Goal: Information Seeking & Learning: Learn about a topic

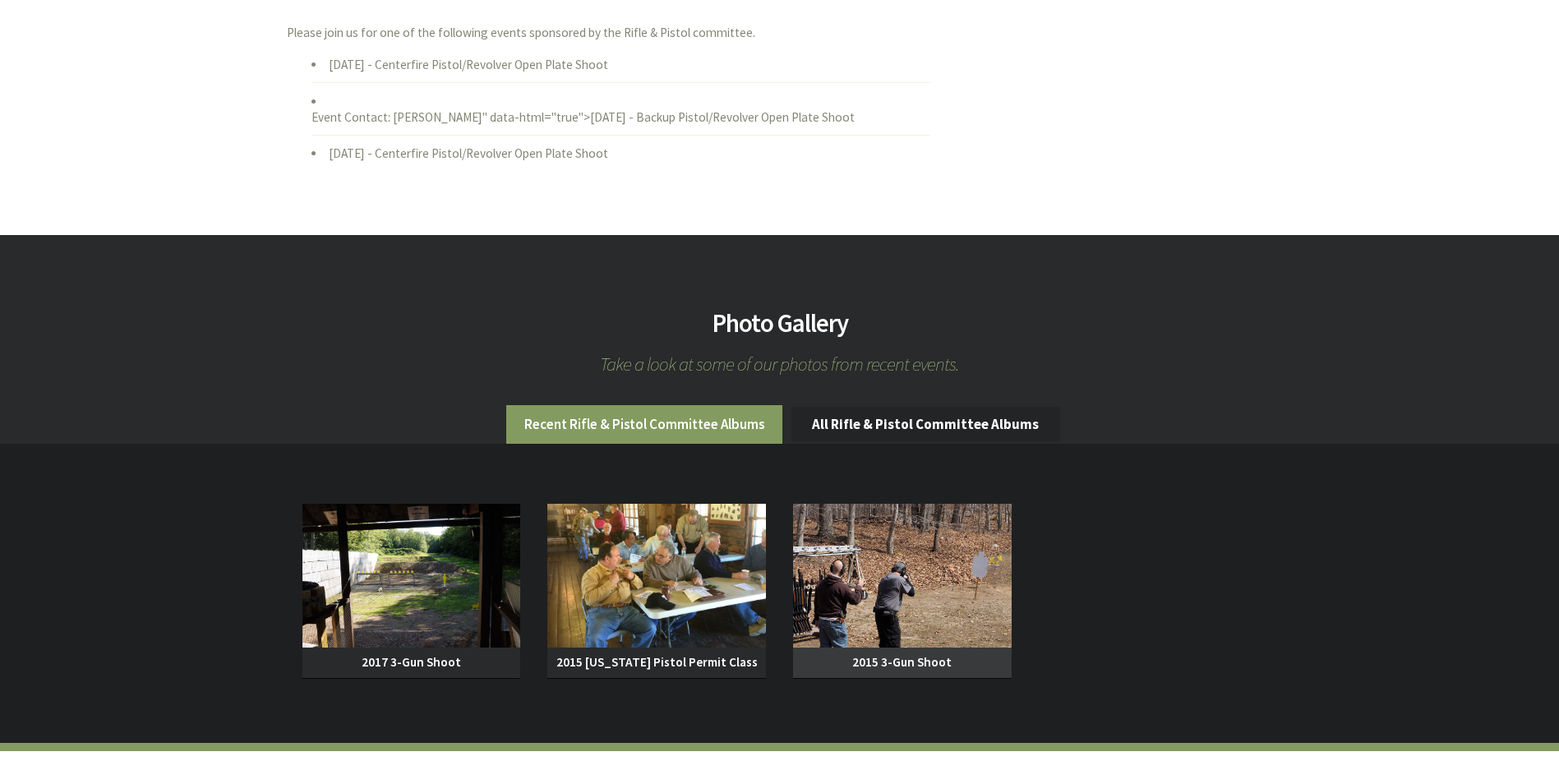
scroll to position [1232, 0]
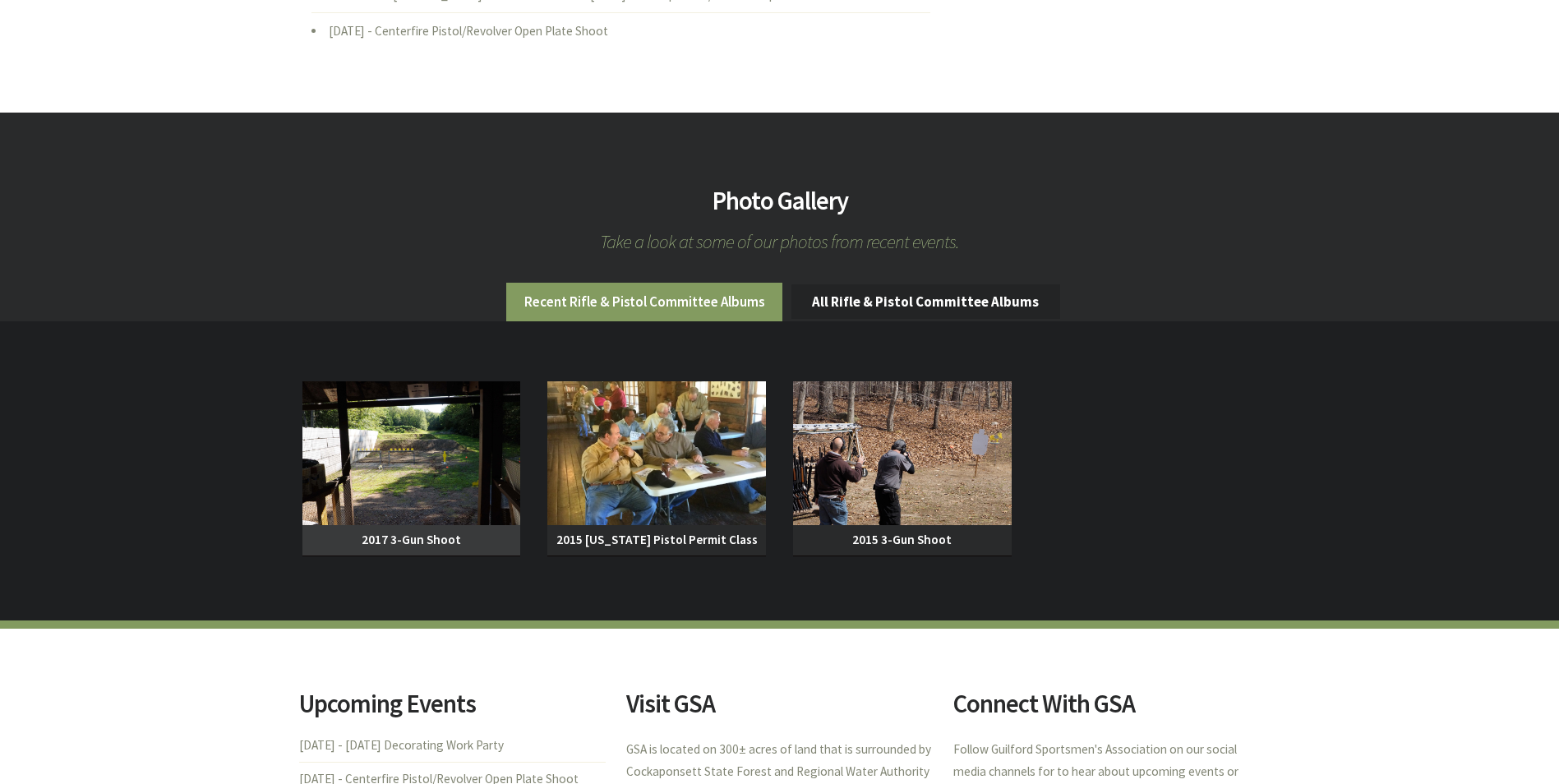
click at [403, 554] on span "2017 3-Gun Shoot" at bounding box center [412, 540] width 219 height 31
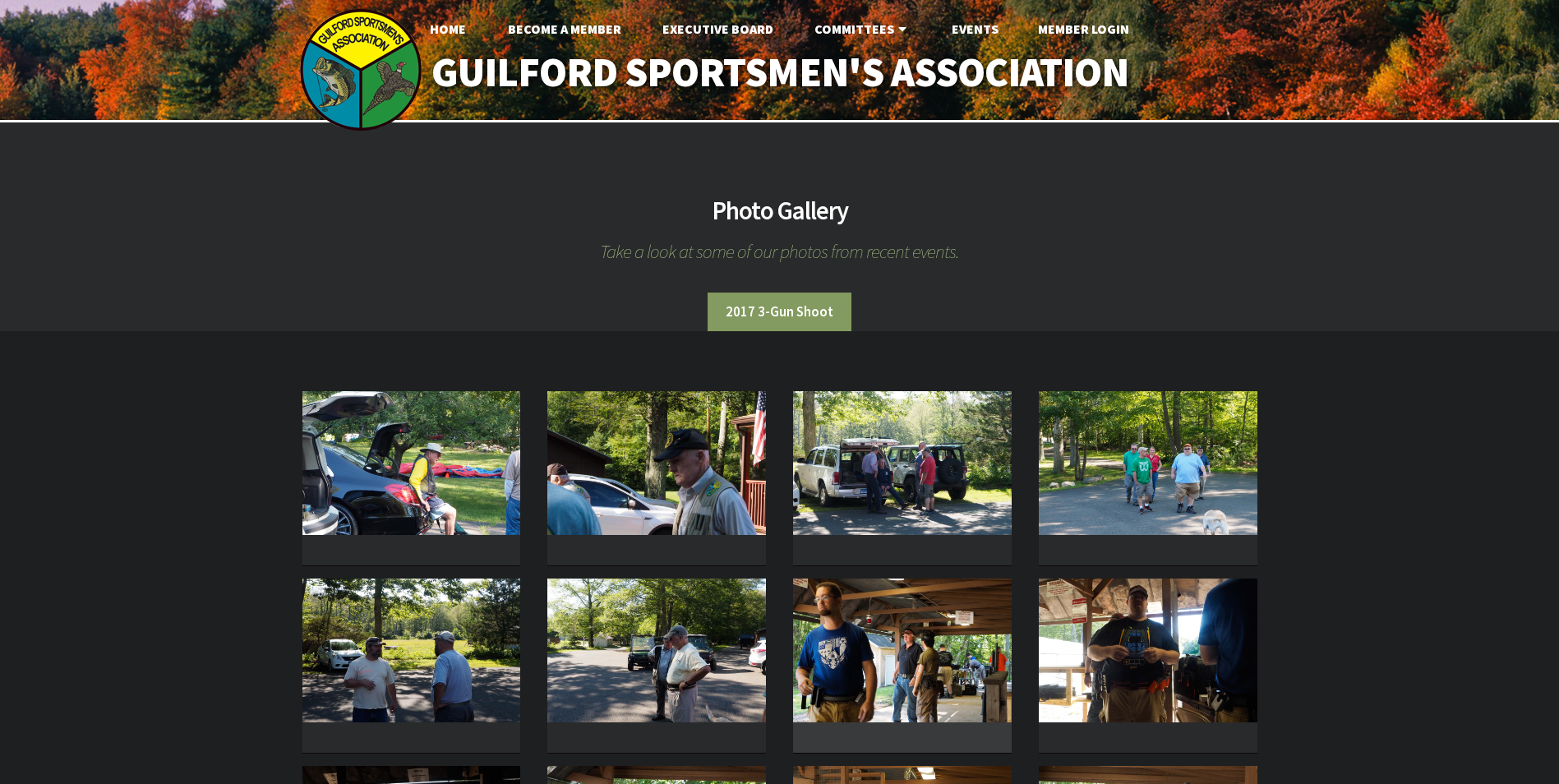
click at [943, 681] on img at bounding box center [903, 650] width 219 height 144
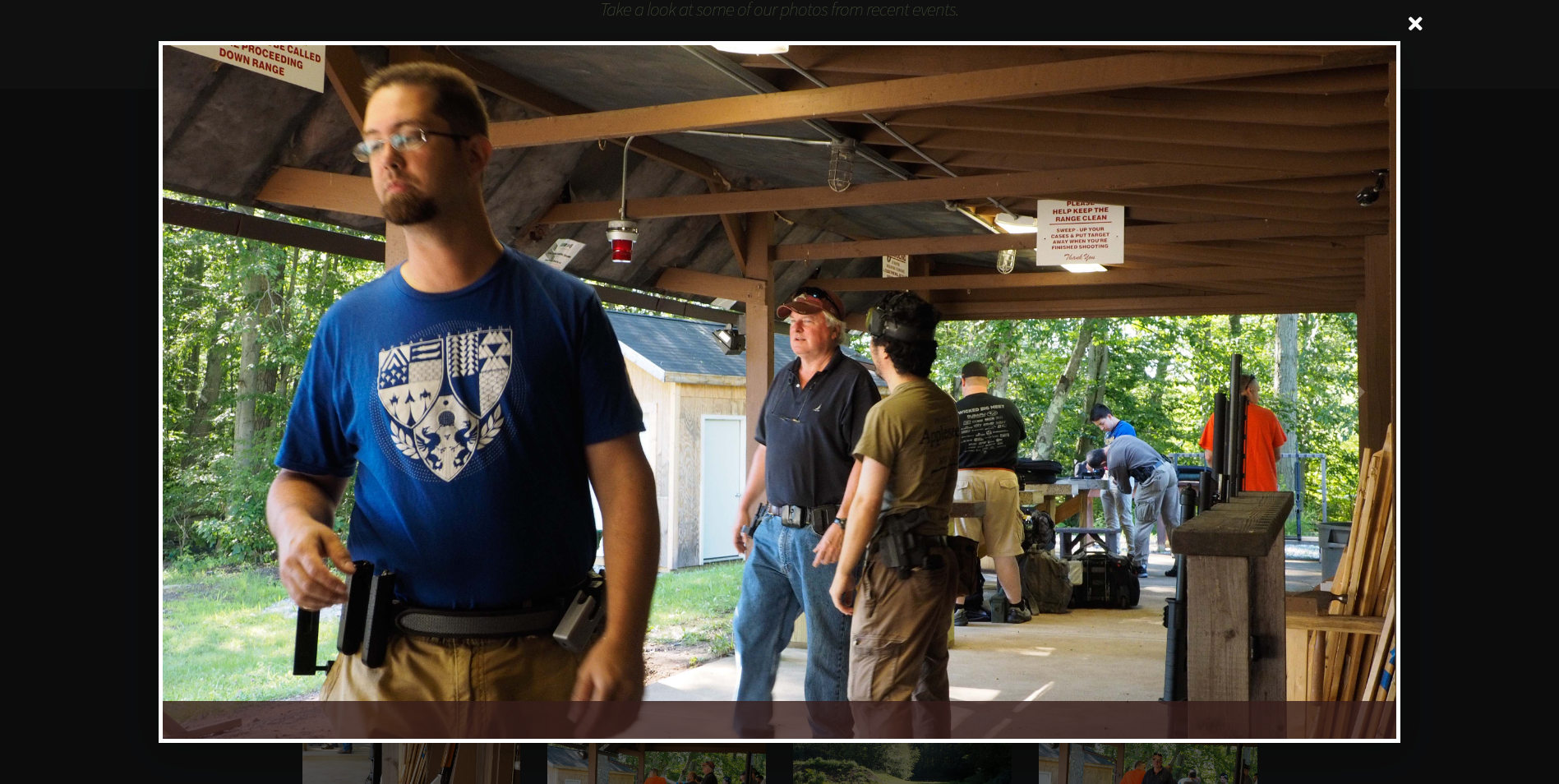
scroll to position [329, 0]
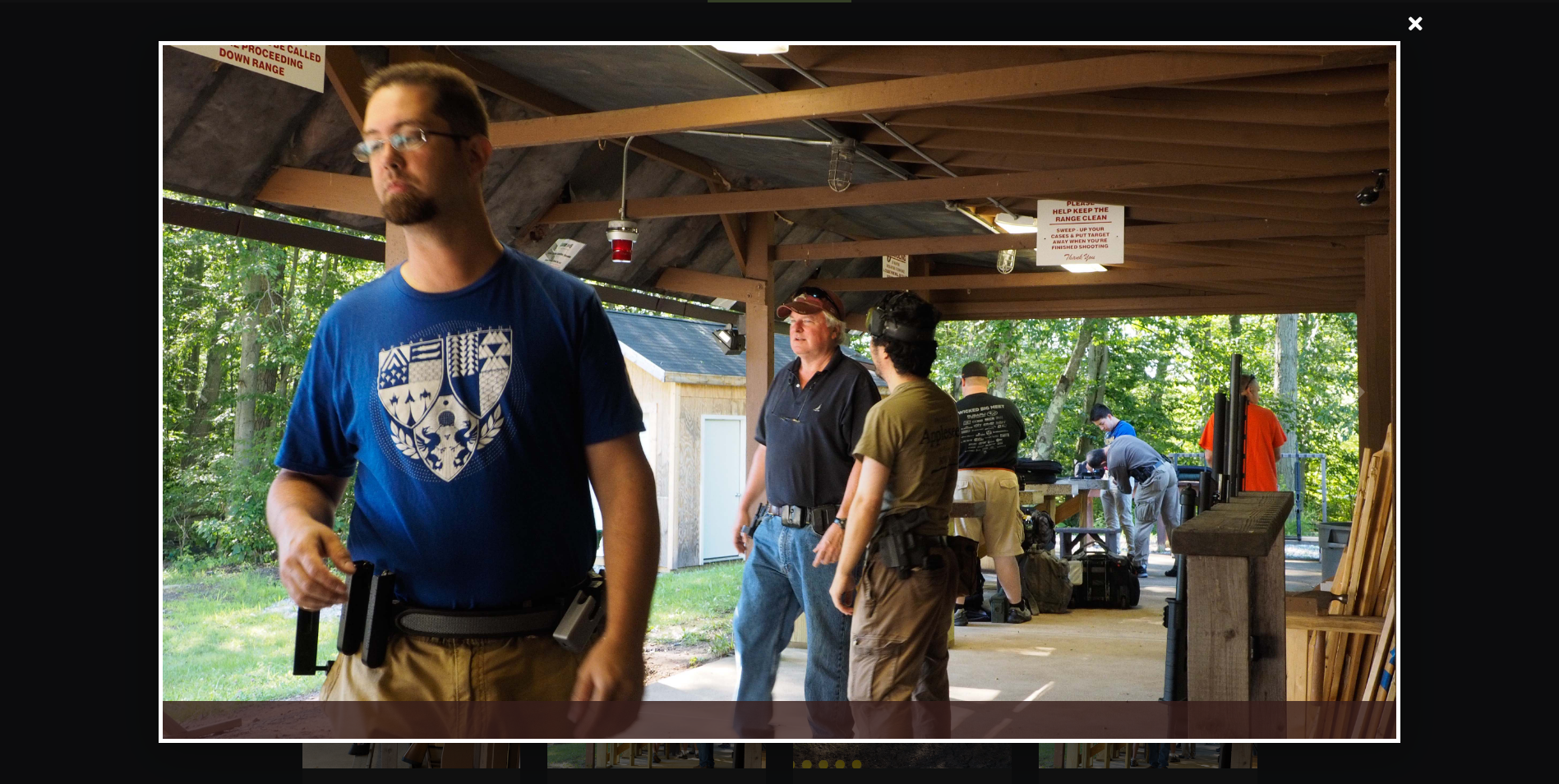
click at [1422, 15] on span at bounding box center [1417, 26] width 40 height 40
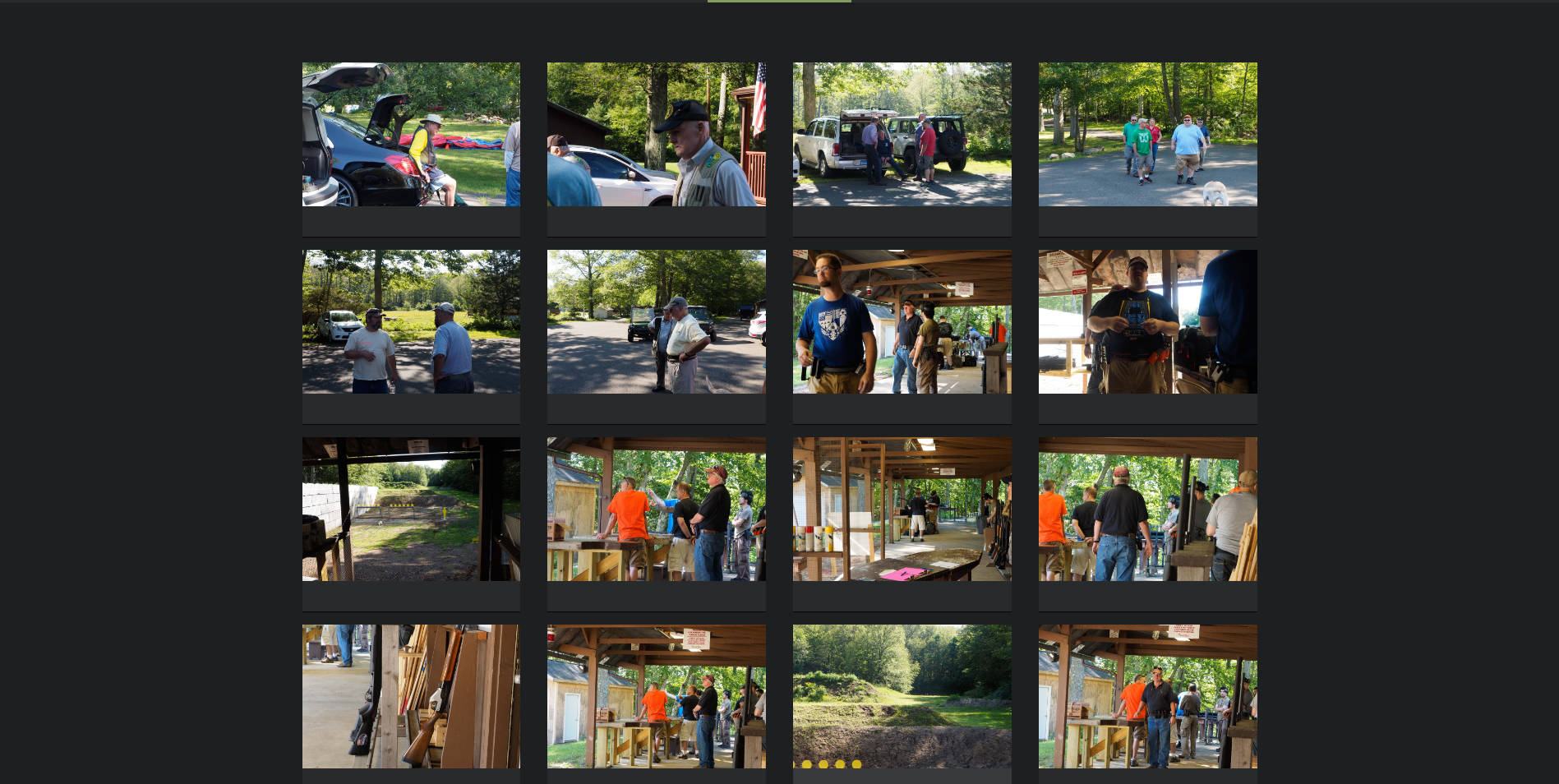
scroll to position [575, 0]
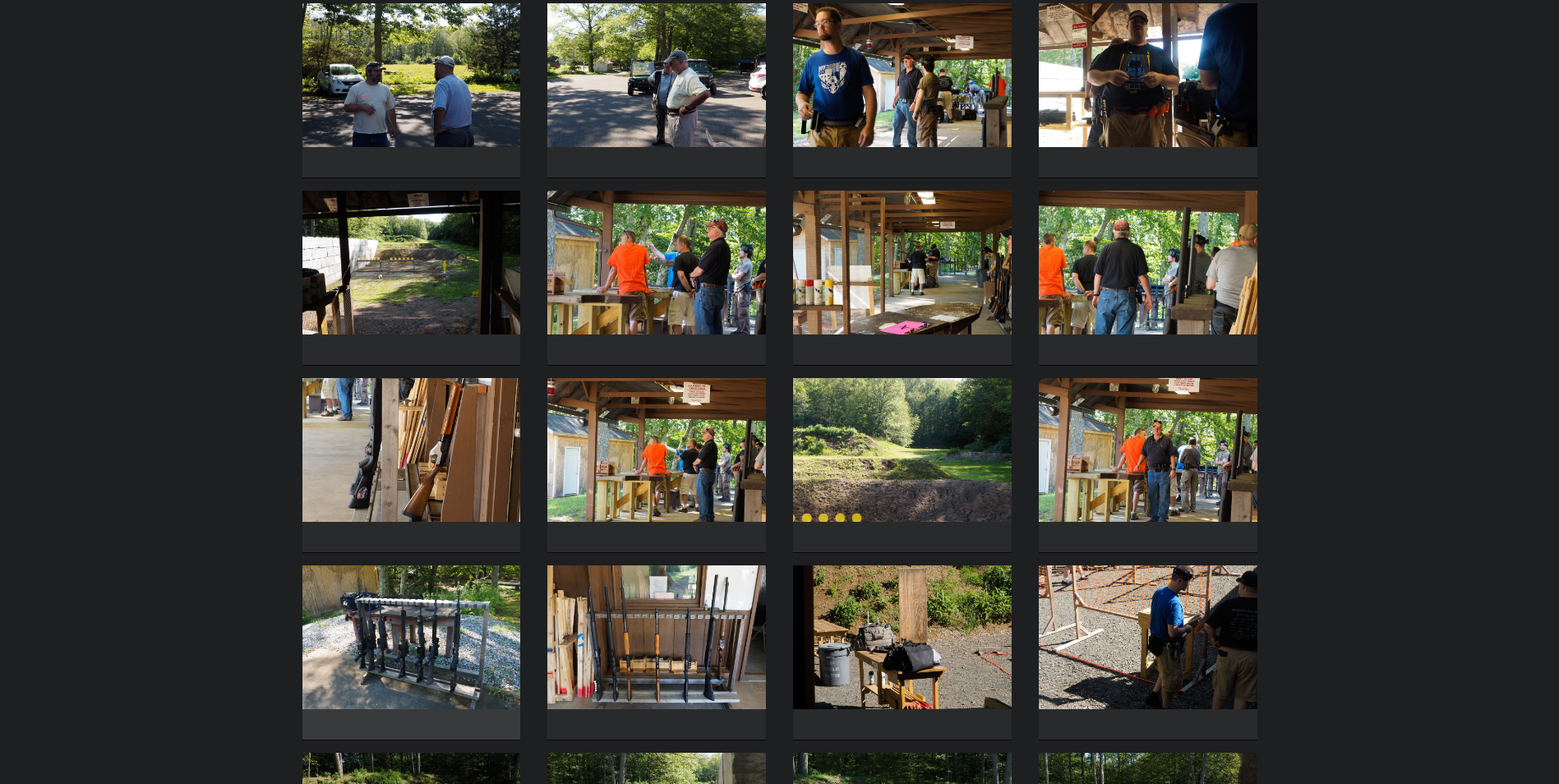
click at [401, 565] on img at bounding box center [412, 637] width 219 height 144
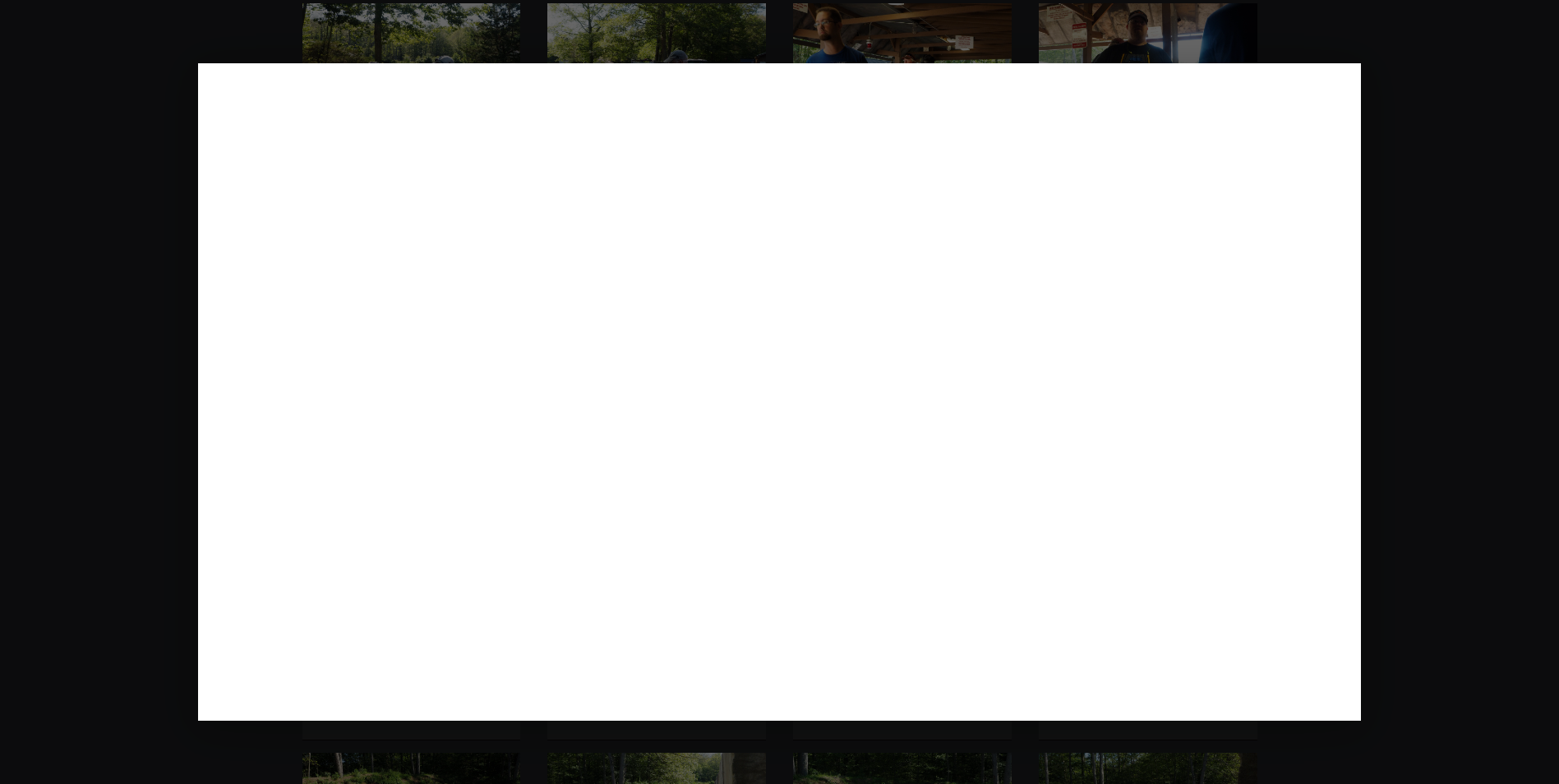
click at [0, 0] on div at bounding box center [0, 0] width 0 height 0
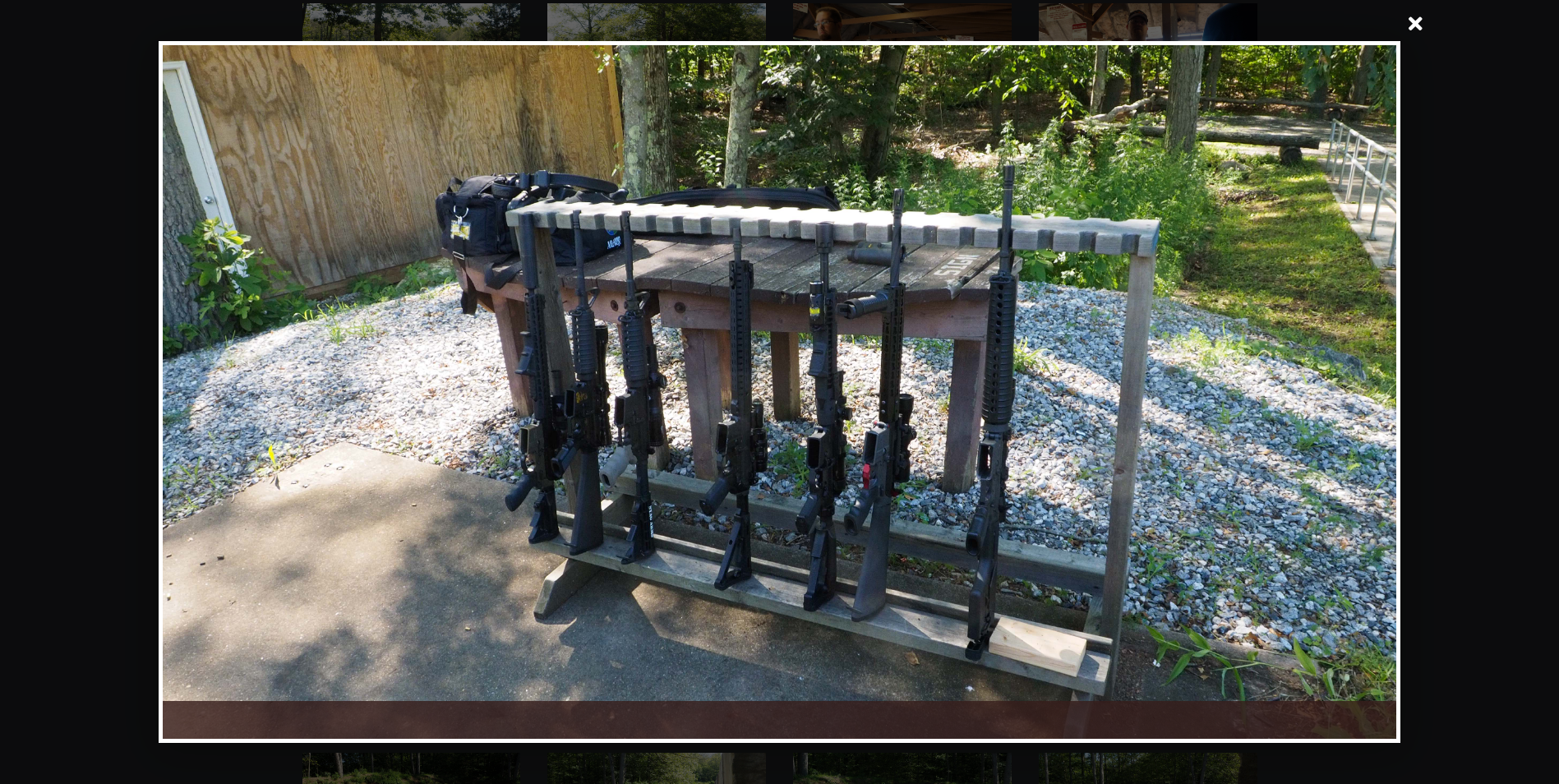
click at [412, 506] on div at bounding box center [471, 392] width 616 height 694
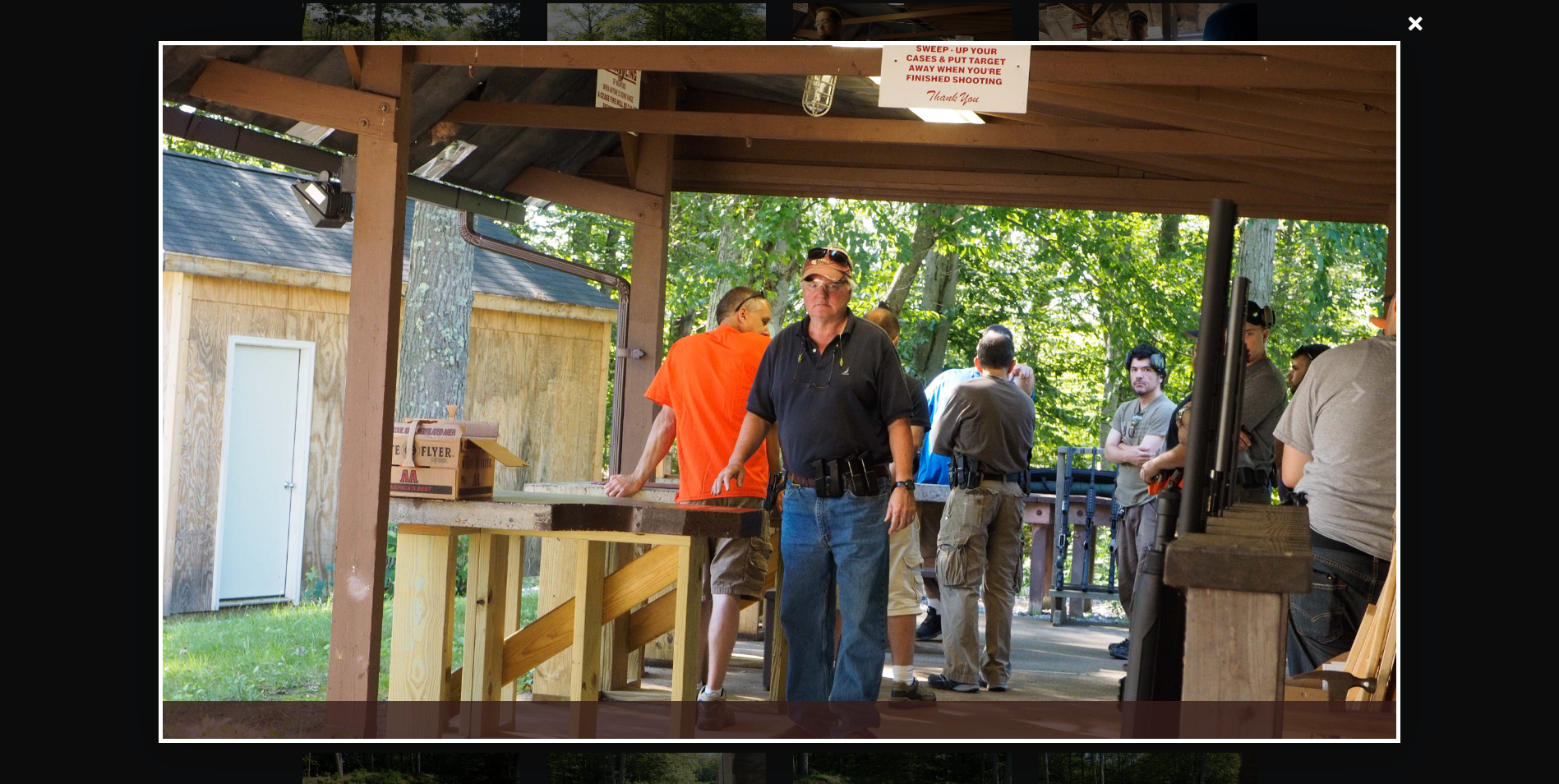
click at [428, 498] on div at bounding box center [471, 392] width 616 height 694
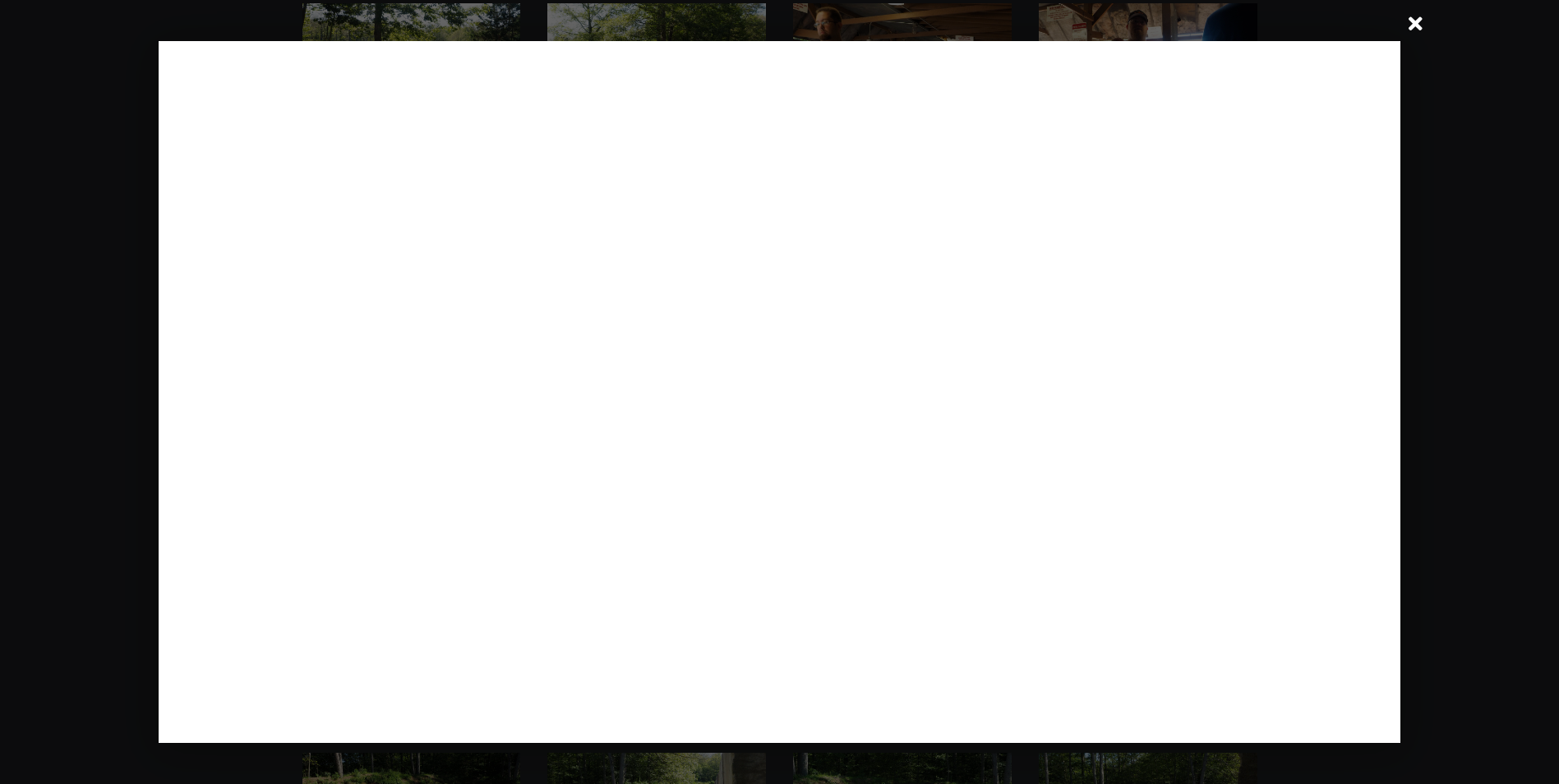
click at [431, 496] on div at bounding box center [471, 392] width 616 height 694
click at [433, 496] on div at bounding box center [471, 392] width 616 height 694
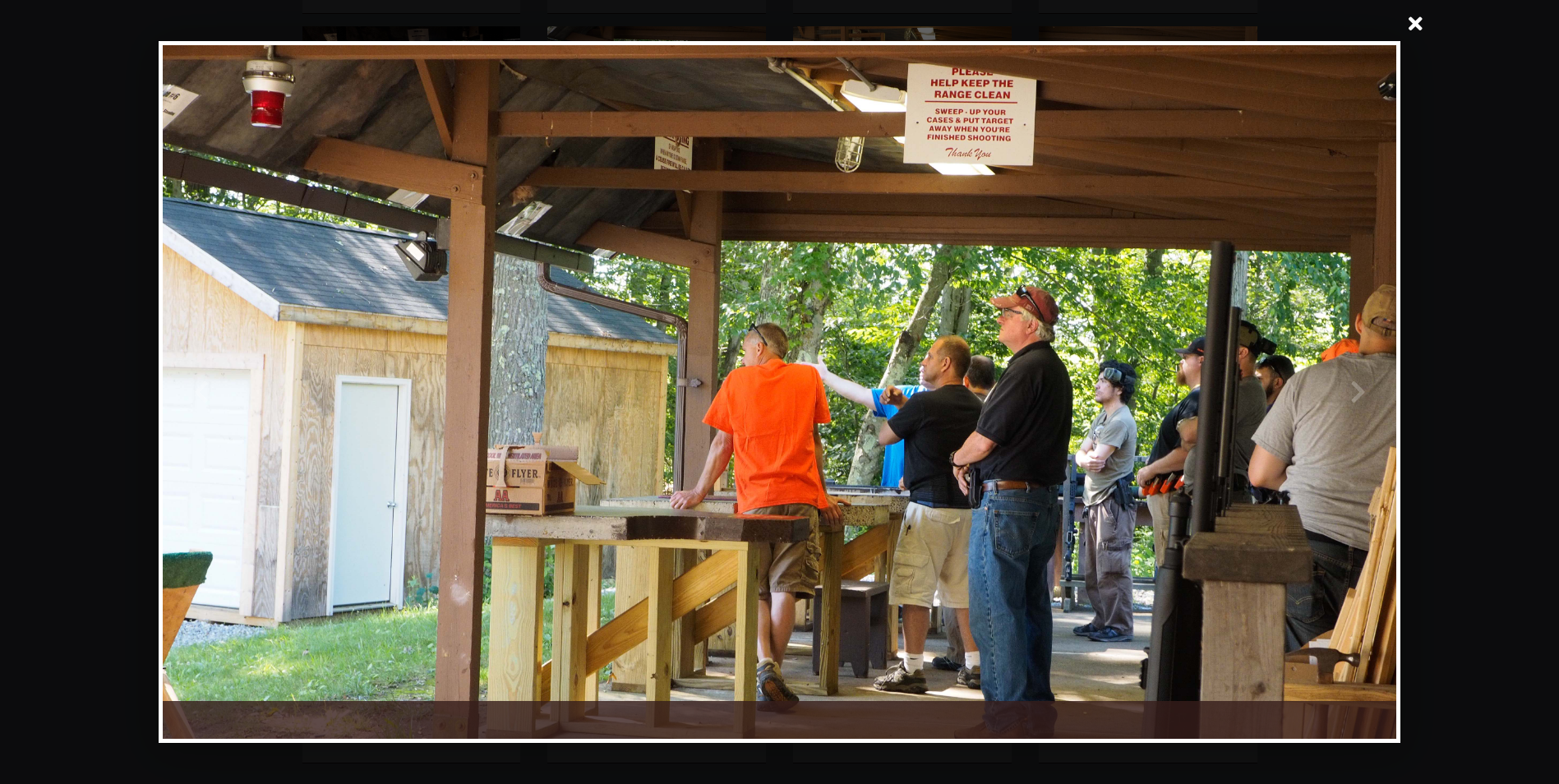
scroll to position [1035, 0]
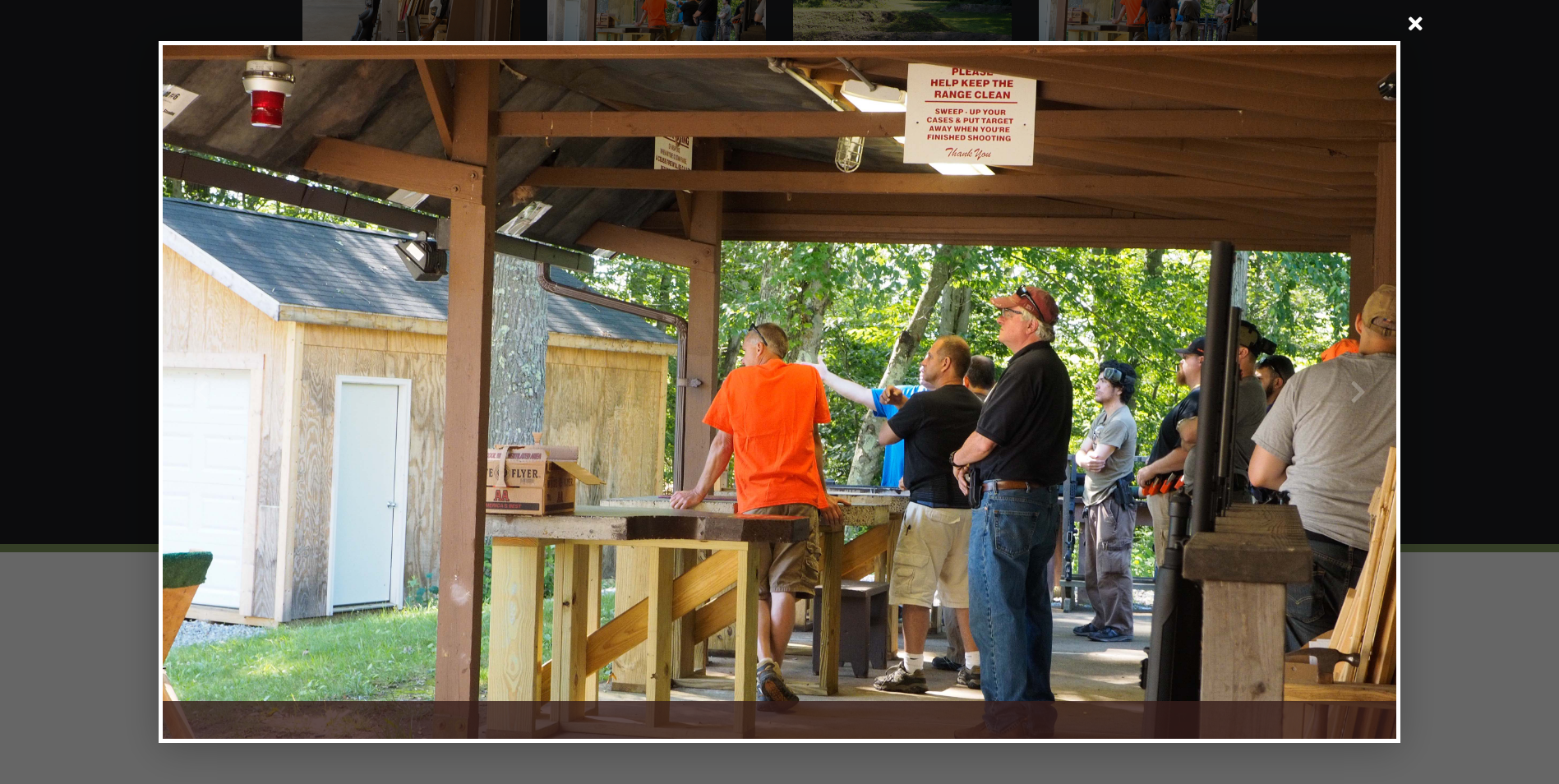
click at [1355, 389] on div at bounding box center [1089, 392] width 616 height 694
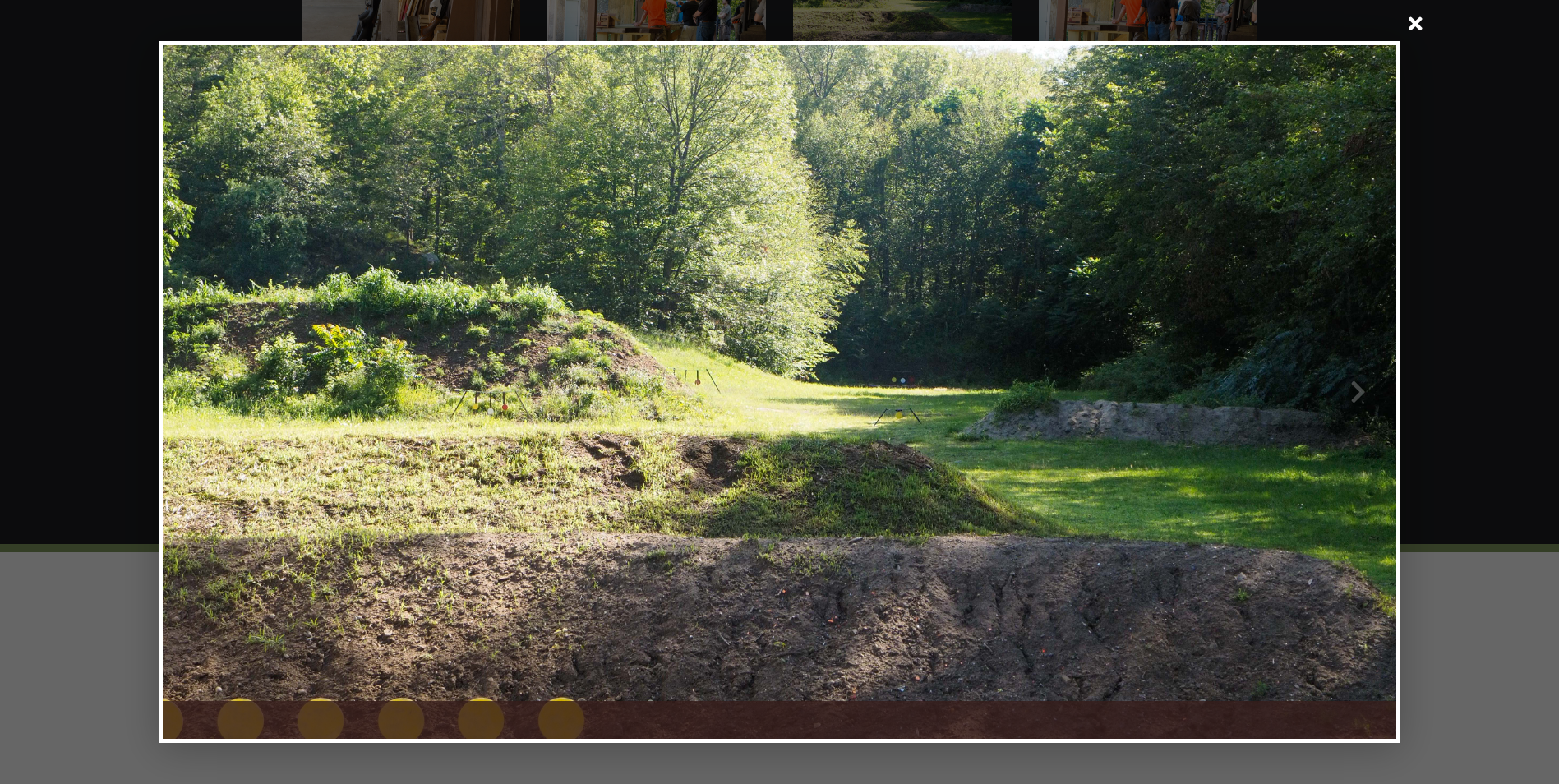
click at [1355, 389] on div at bounding box center [1089, 392] width 616 height 694
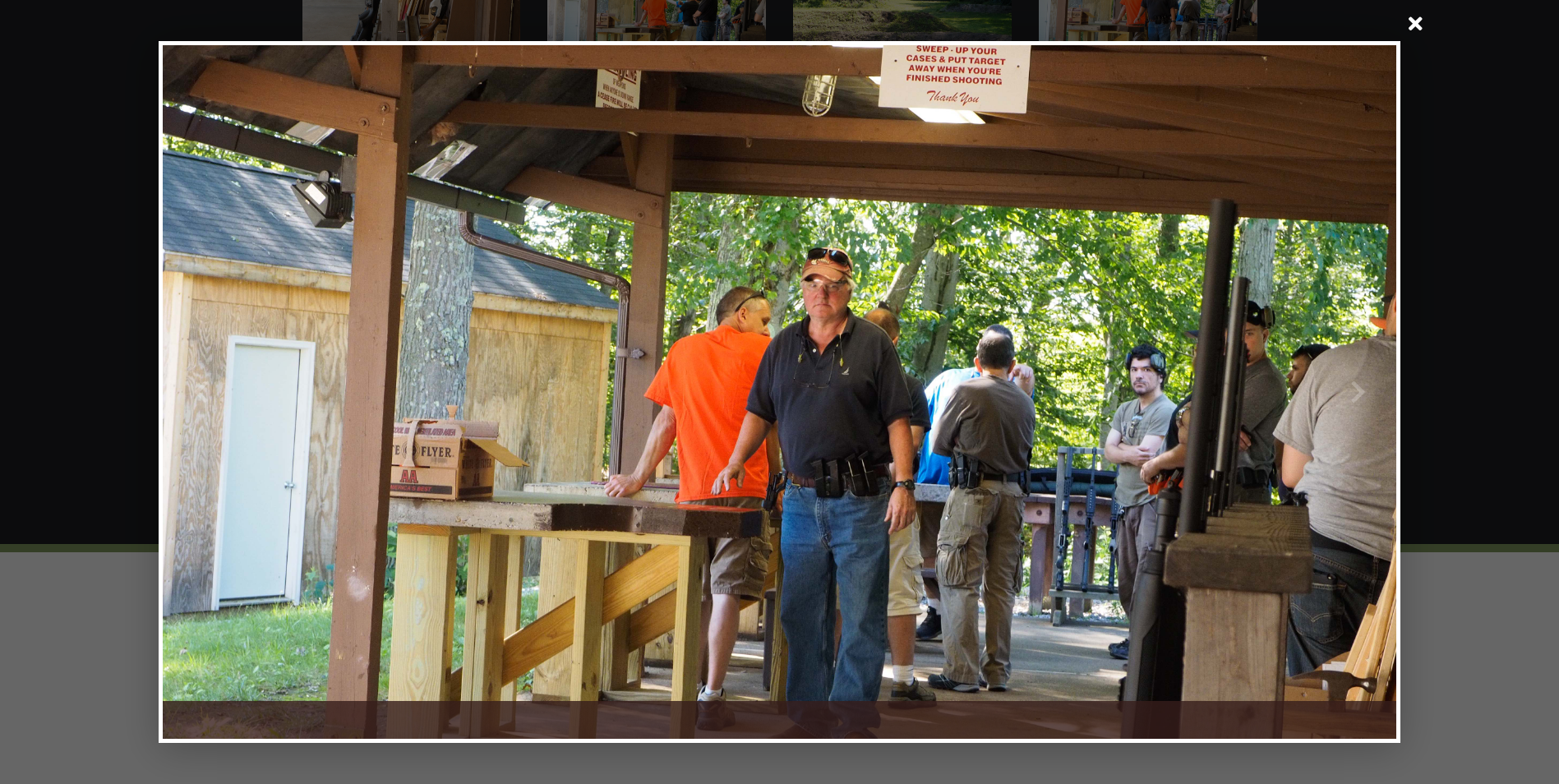
click at [1362, 392] on div at bounding box center [1089, 392] width 616 height 694
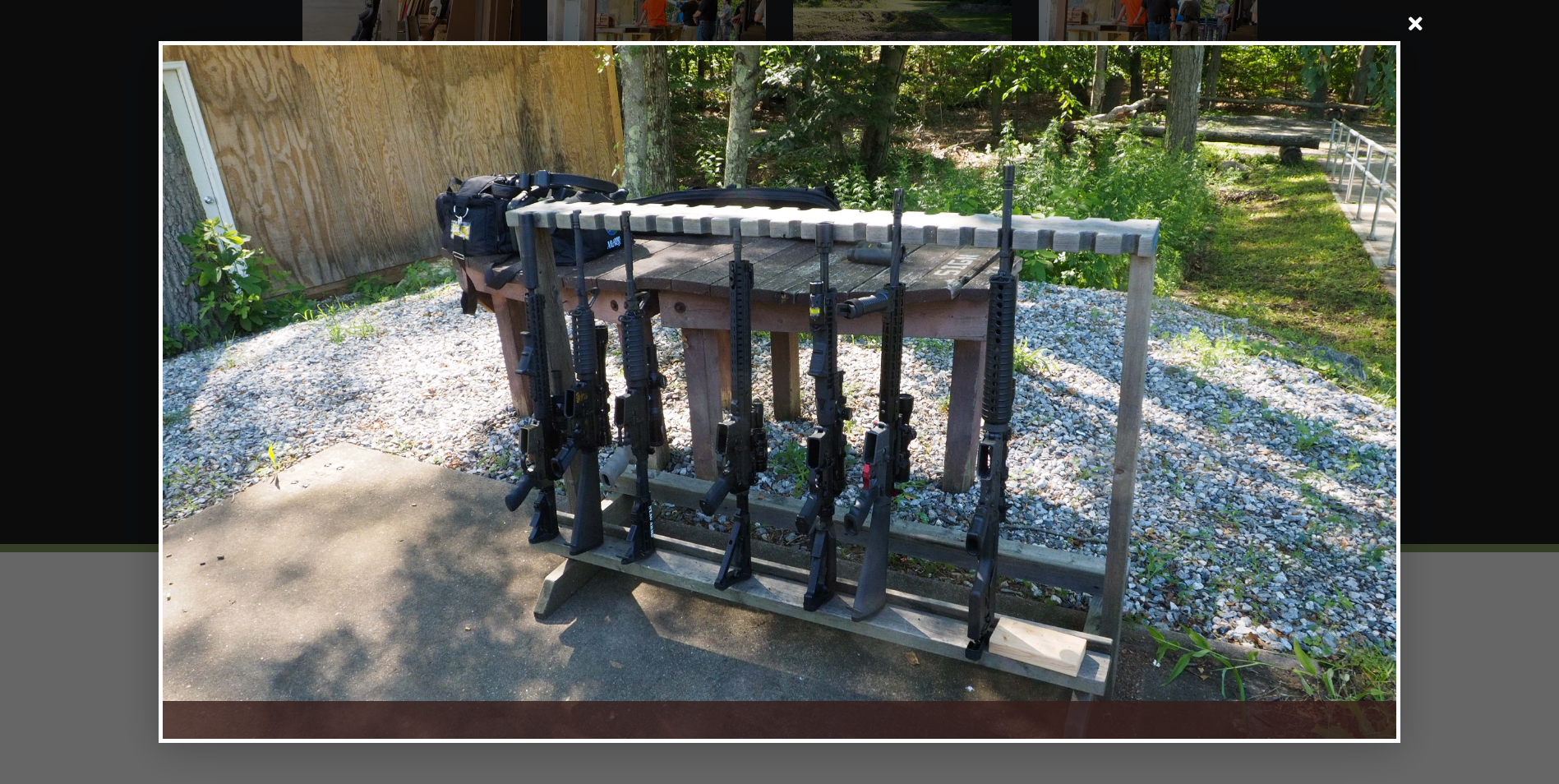
click at [1362, 392] on div at bounding box center [1089, 392] width 616 height 694
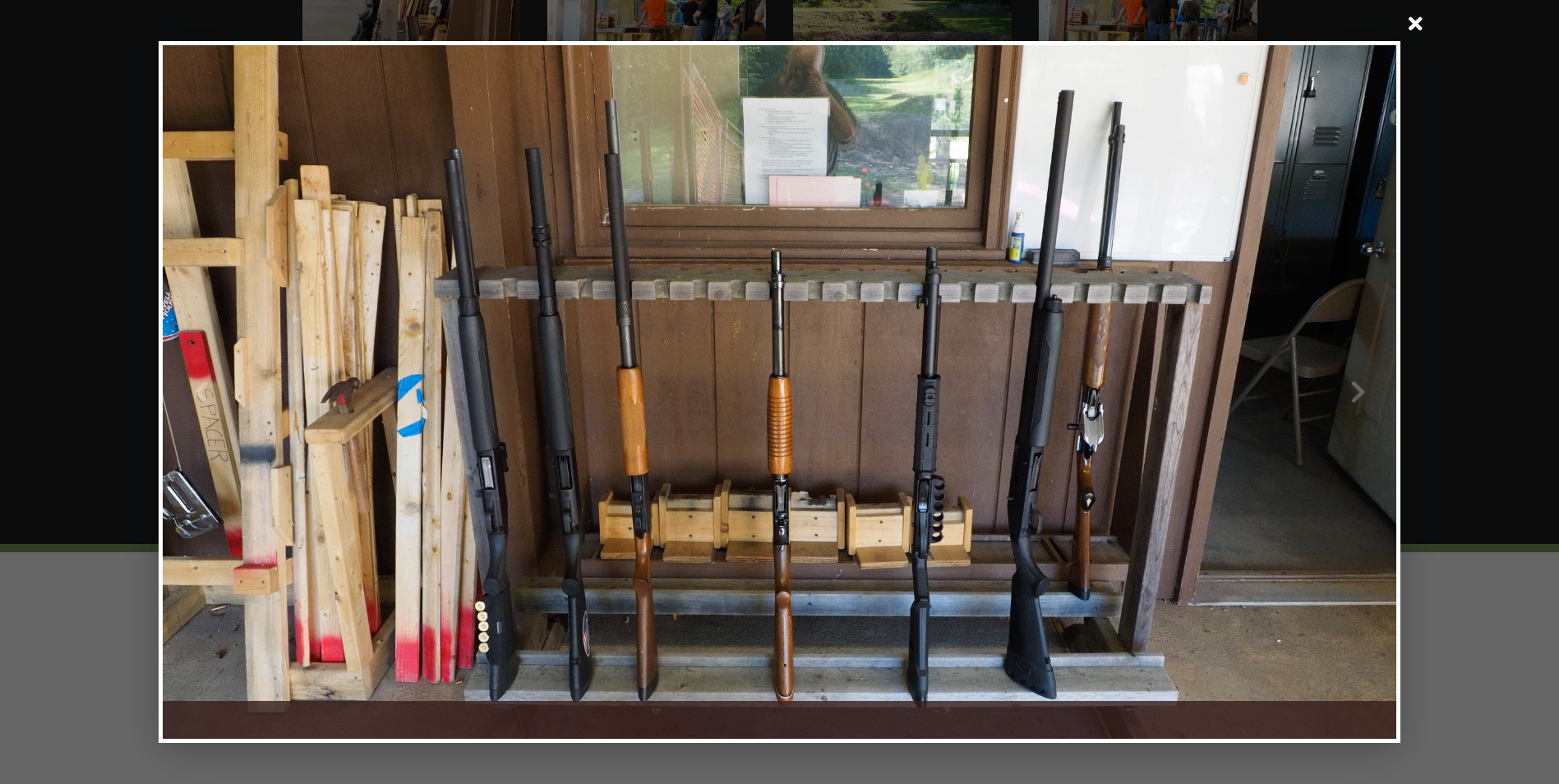
click at [1362, 392] on div at bounding box center [1089, 392] width 616 height 694
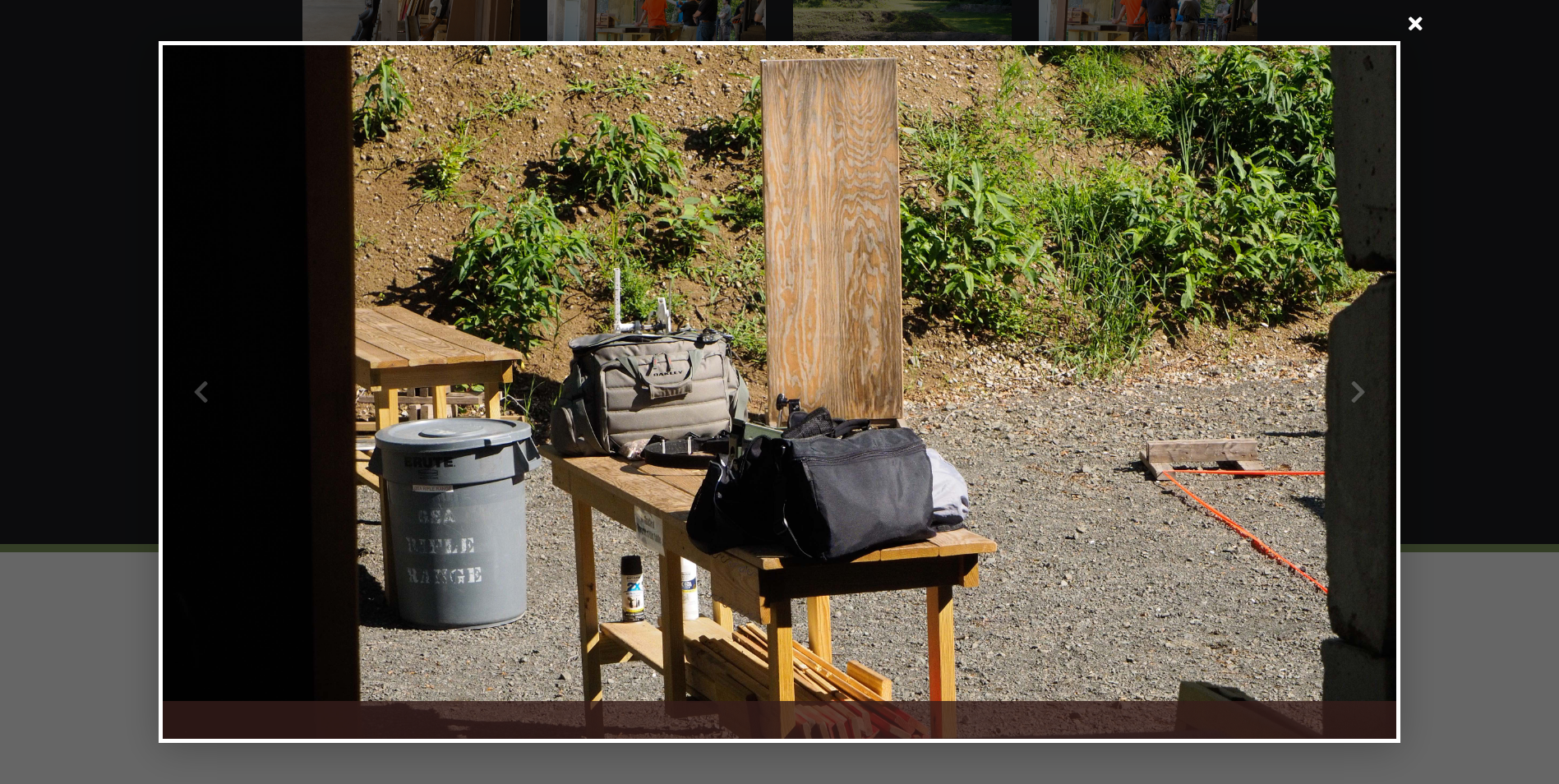
click at [1362, 392] on div at bounding box center [1089, 392] width 616 height 694
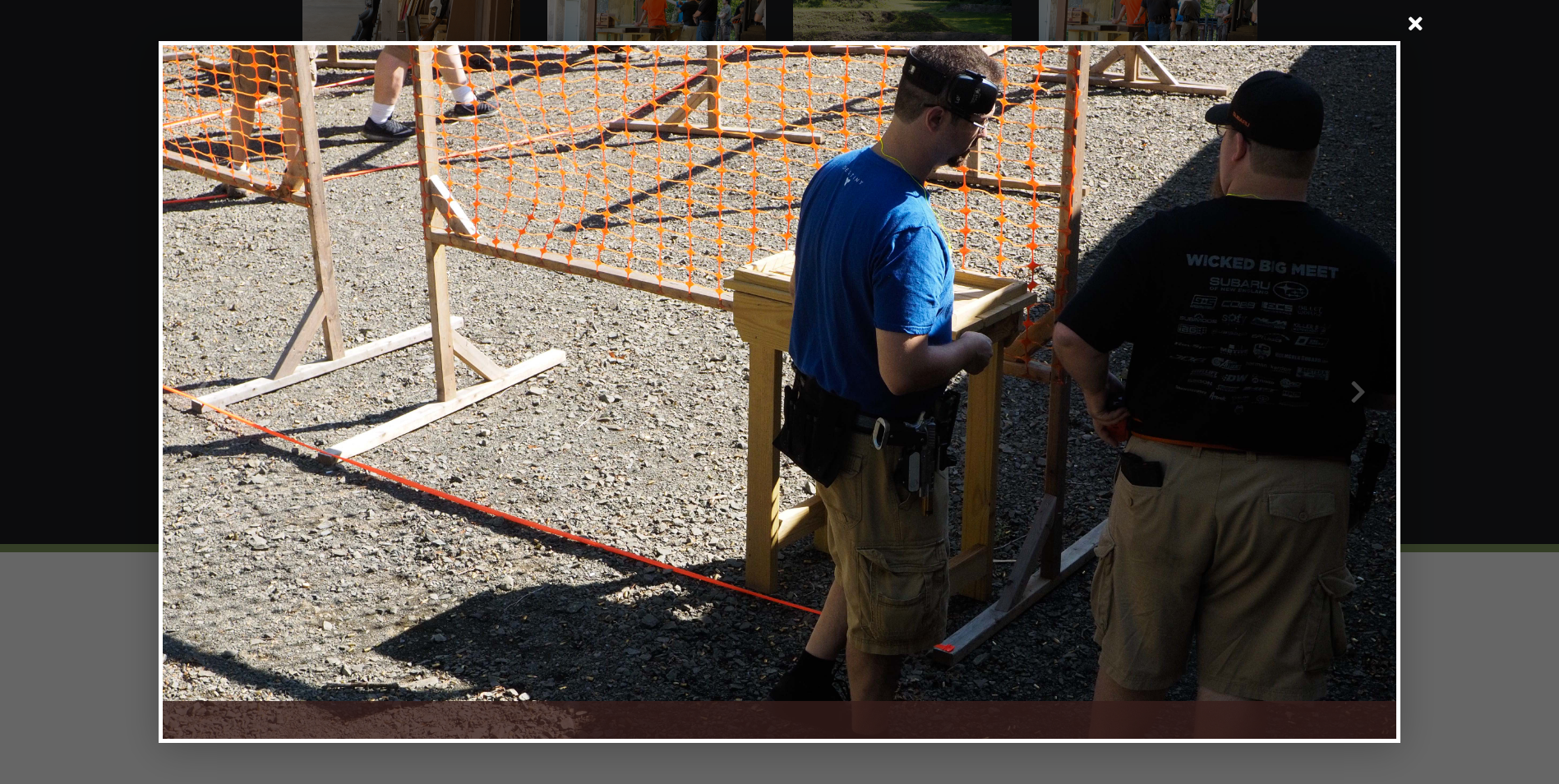
click at [1362, 392] on div at bounding box center [1089, 392] width 616 height 694
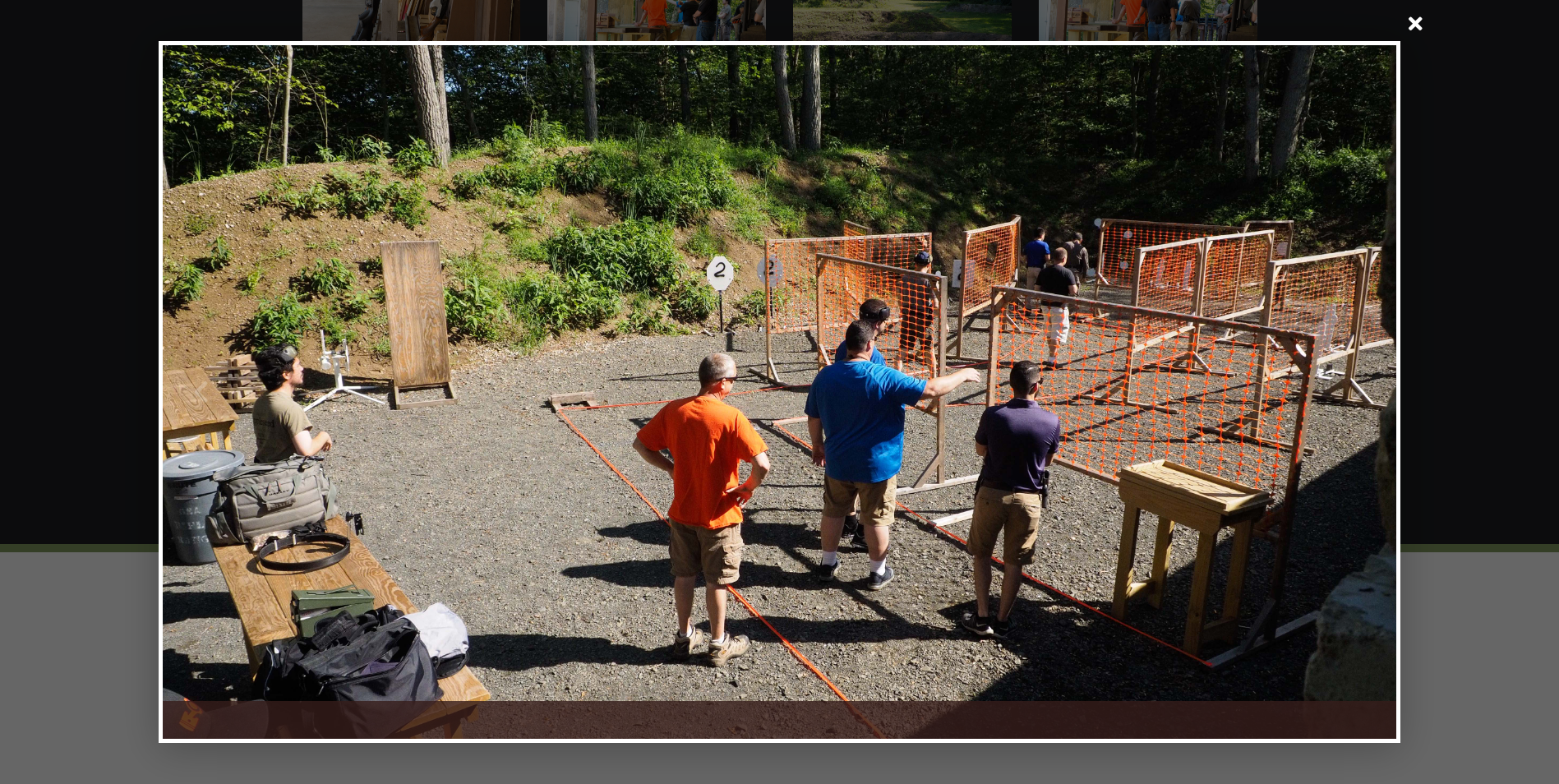
click at [1362, 392] on div at bounding box center [1089, 392] width 616 height 694
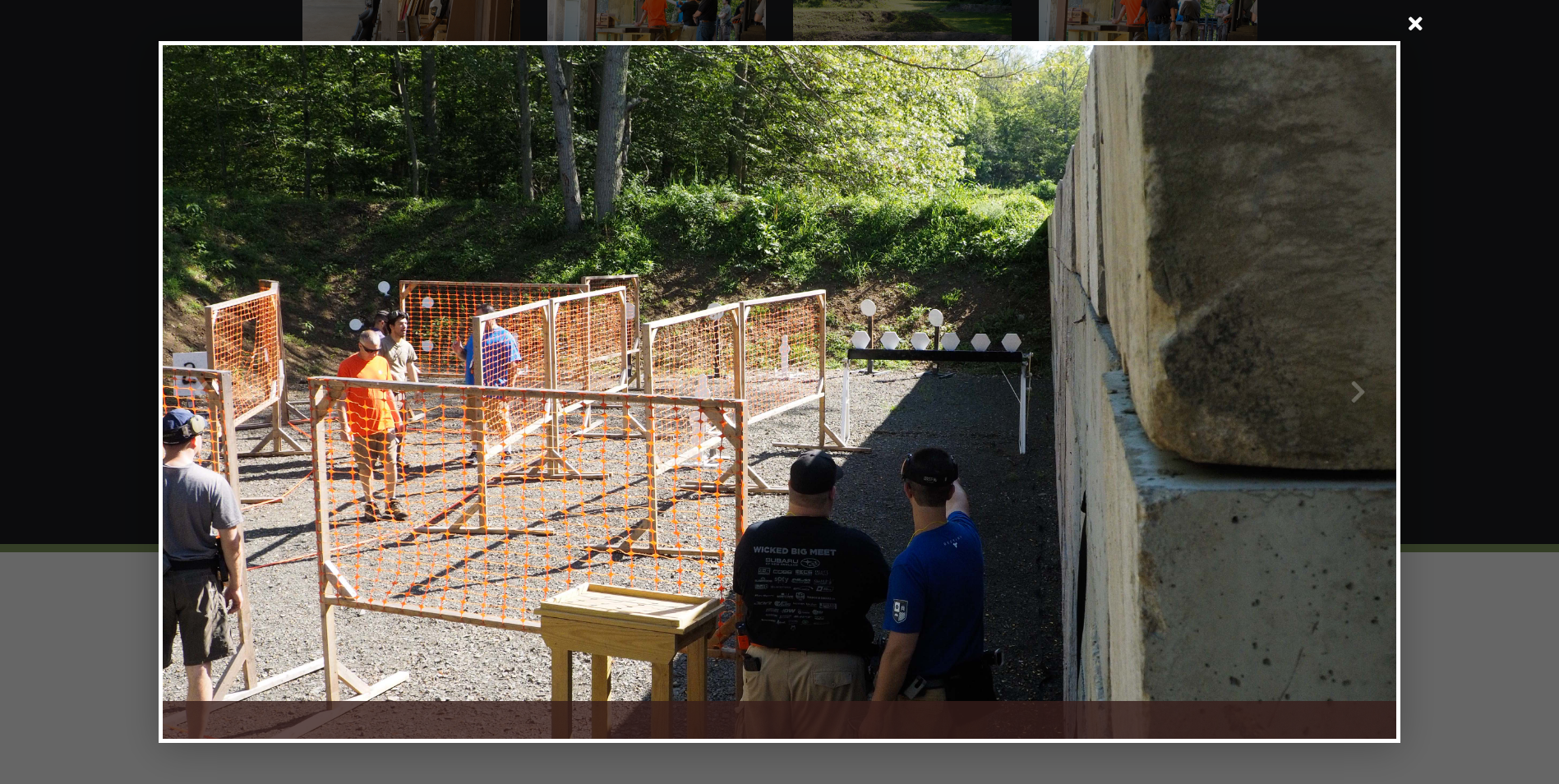
click at [1362, 392] on div at bounding box center [1089, 392] width 616 height 694
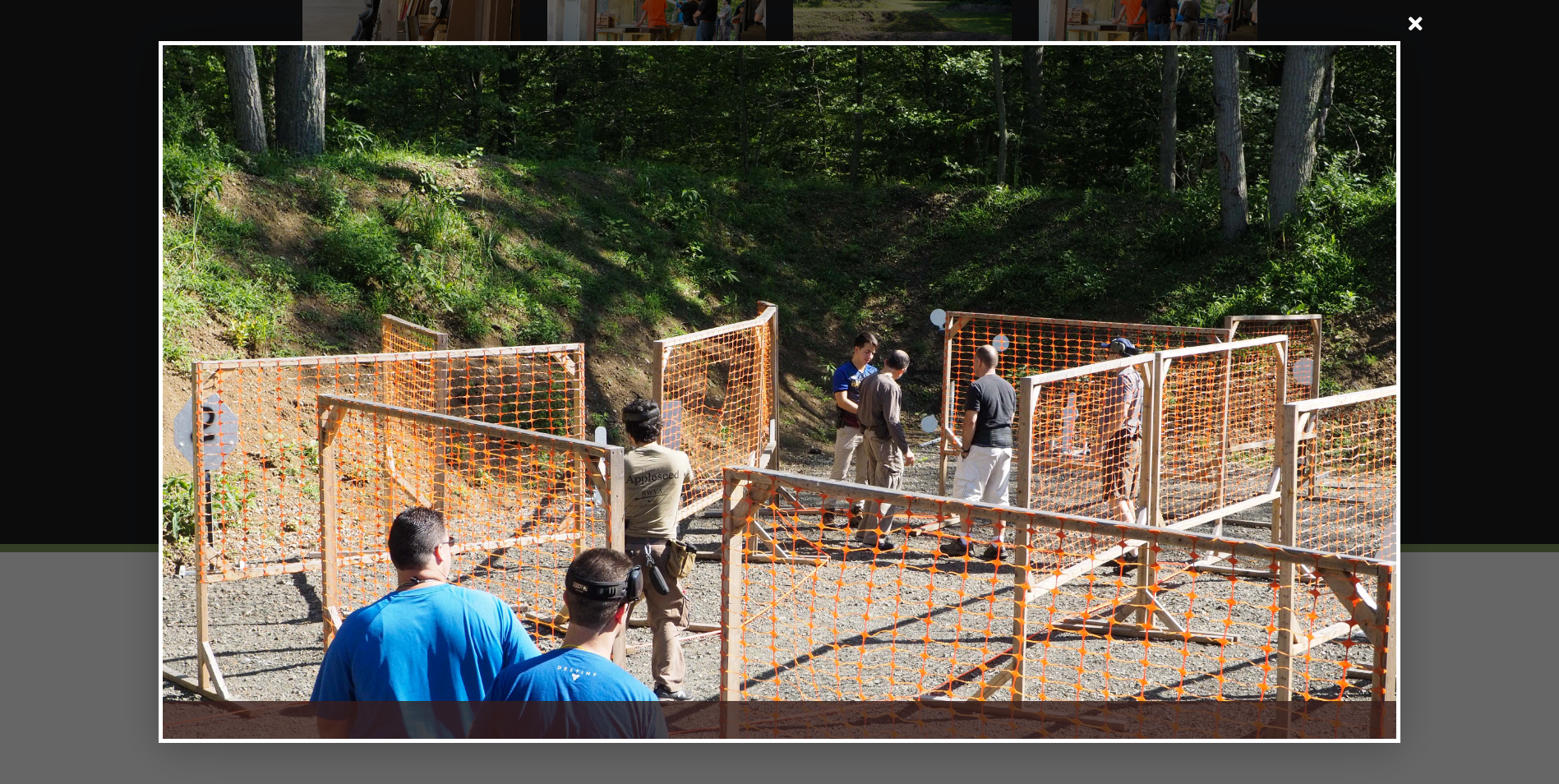
click at [1362, 392] on div at bounding box center [1089, 392] width 616 height 694
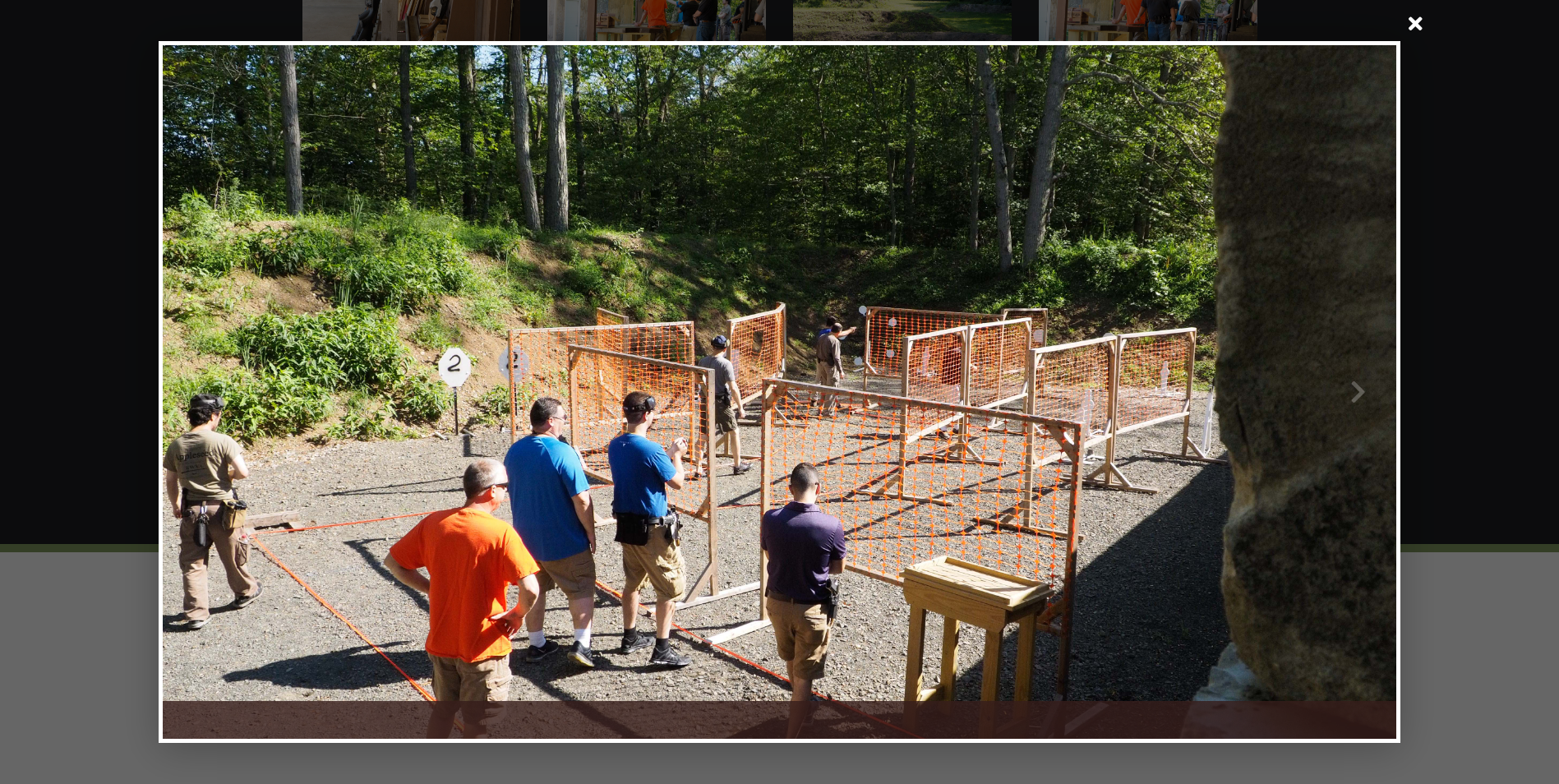
click at [1362, 392] on div at bounding box center [1089, 392] width 616 height 694
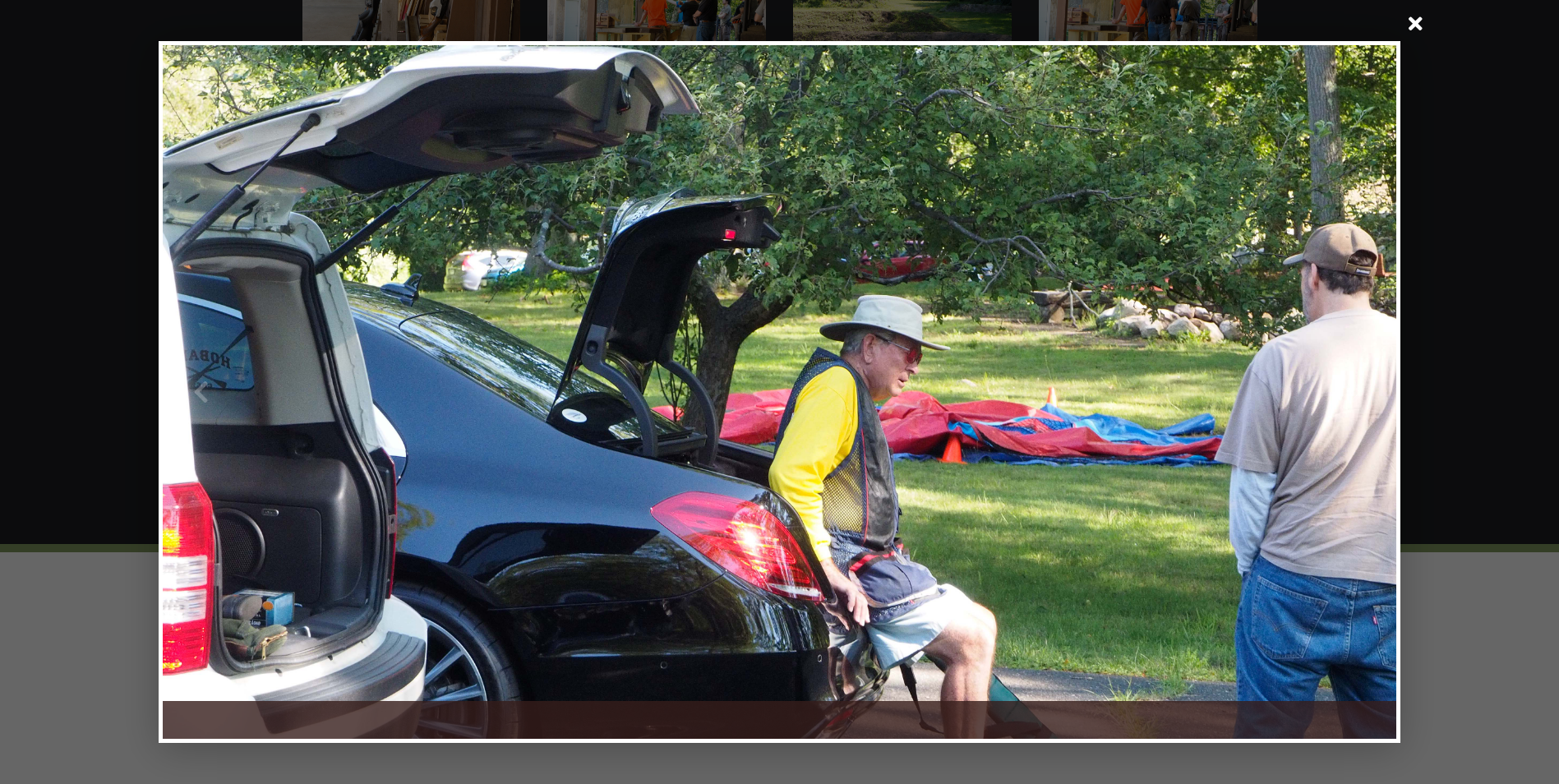
click at [1362, 392] on div at bounding box center [1089, 392] width 616 height 694
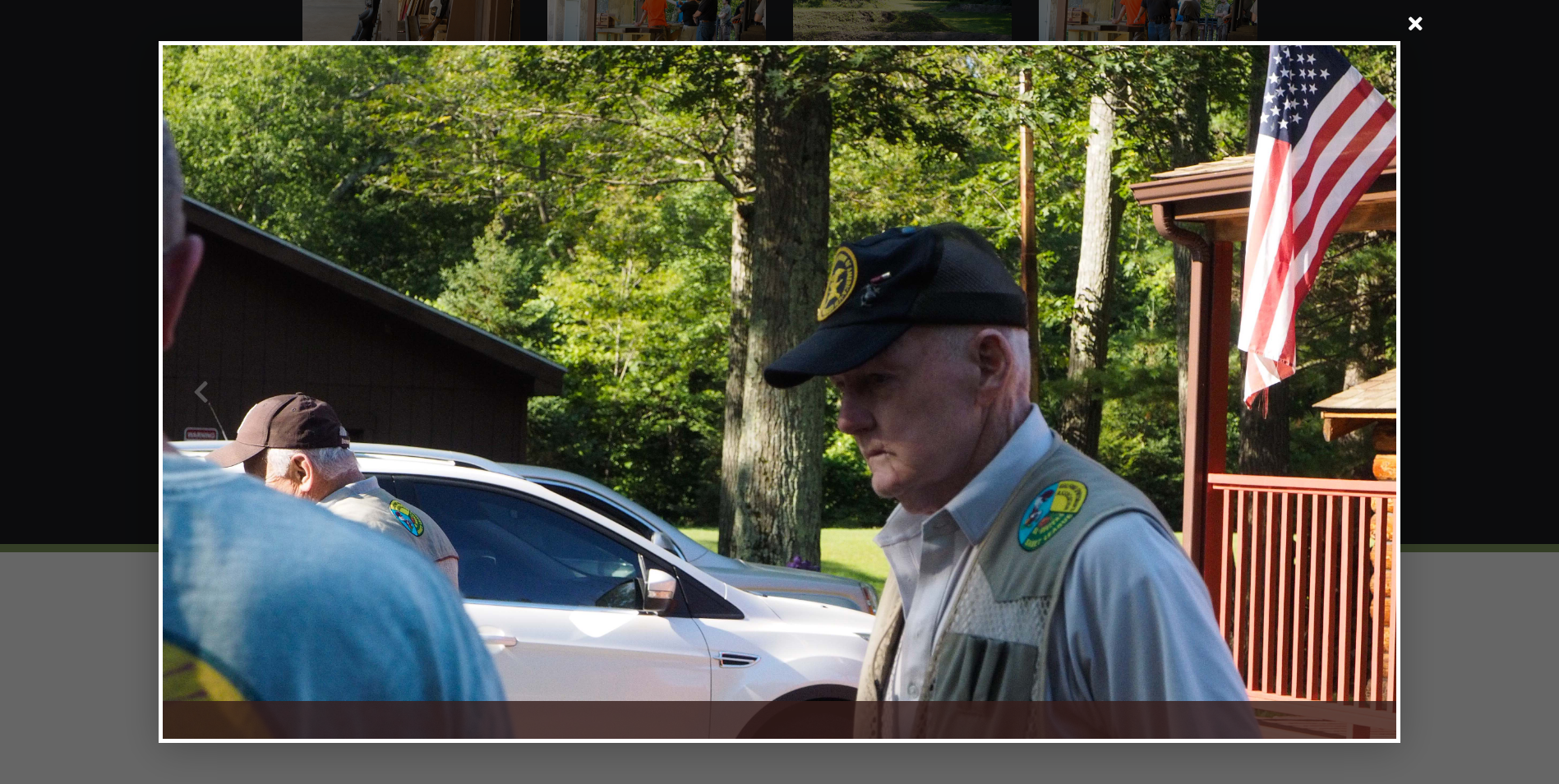
click at [1362, 392] on div at bounding box center [1089, 392] width 616 height 694
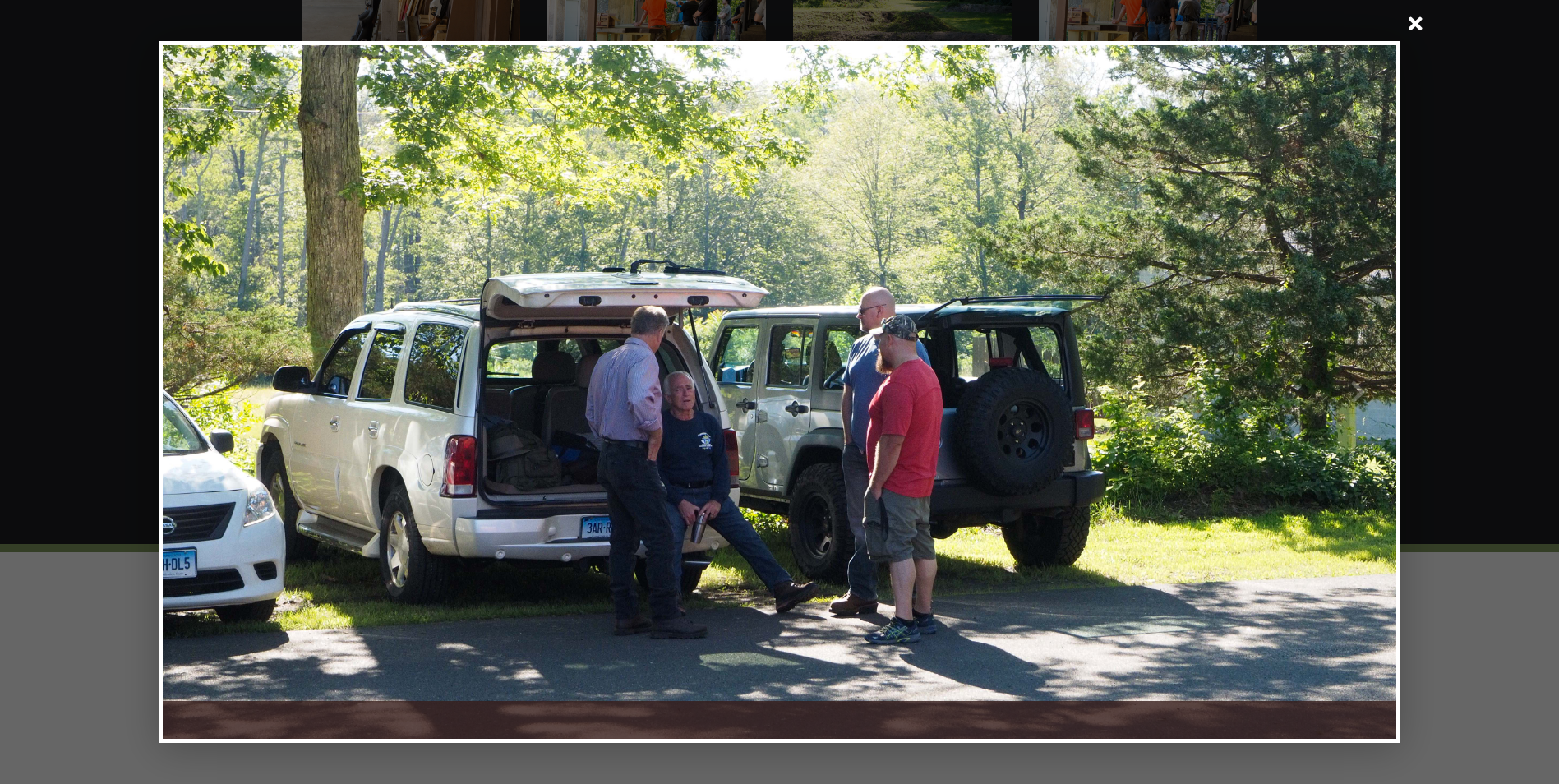
click at [1362, 392] on div at bounding box center [1089, 392] width 616 height 694
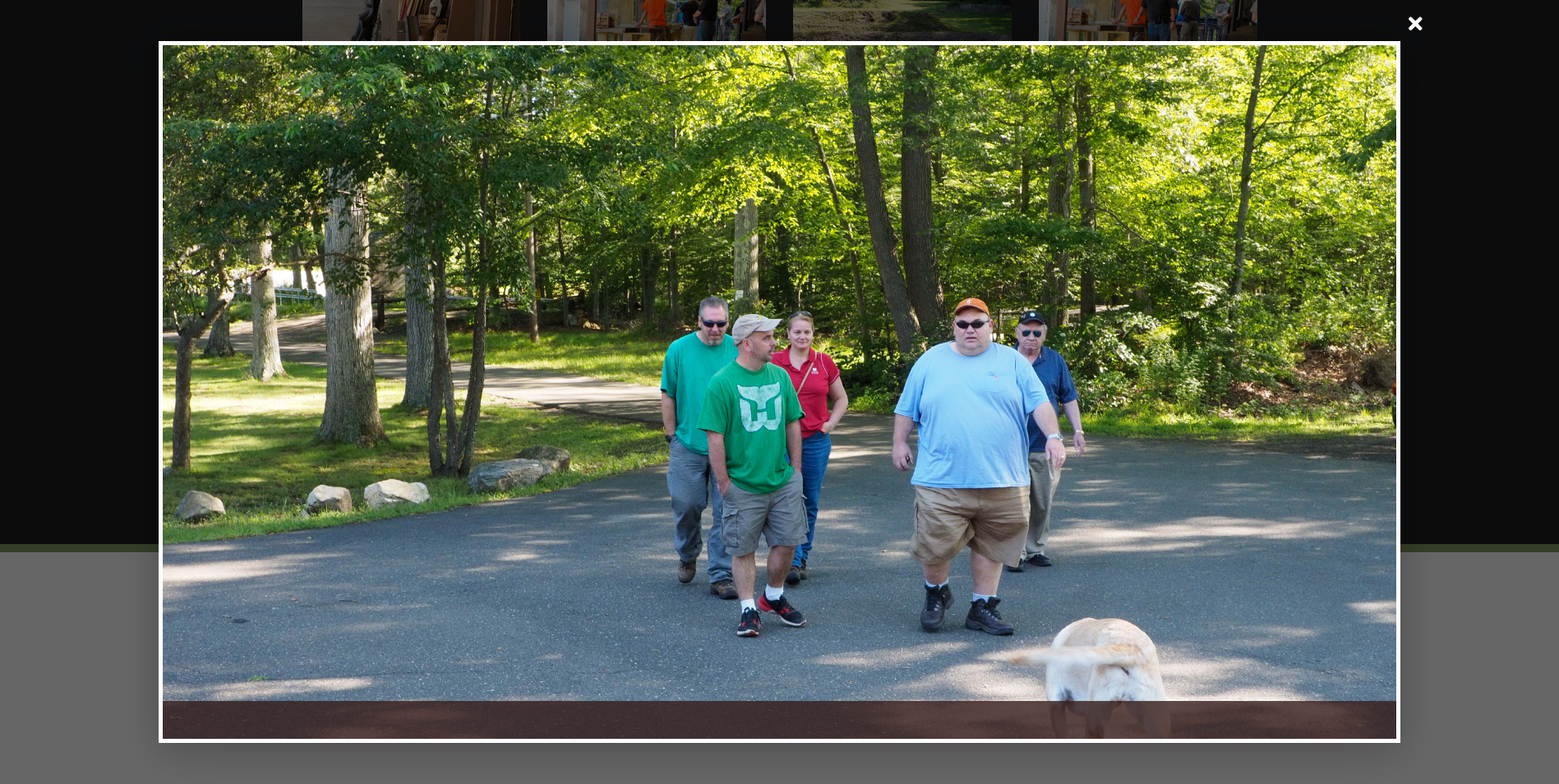
click at [1362, 392] on div at bounding box center [1089, 392] width 616 height 694
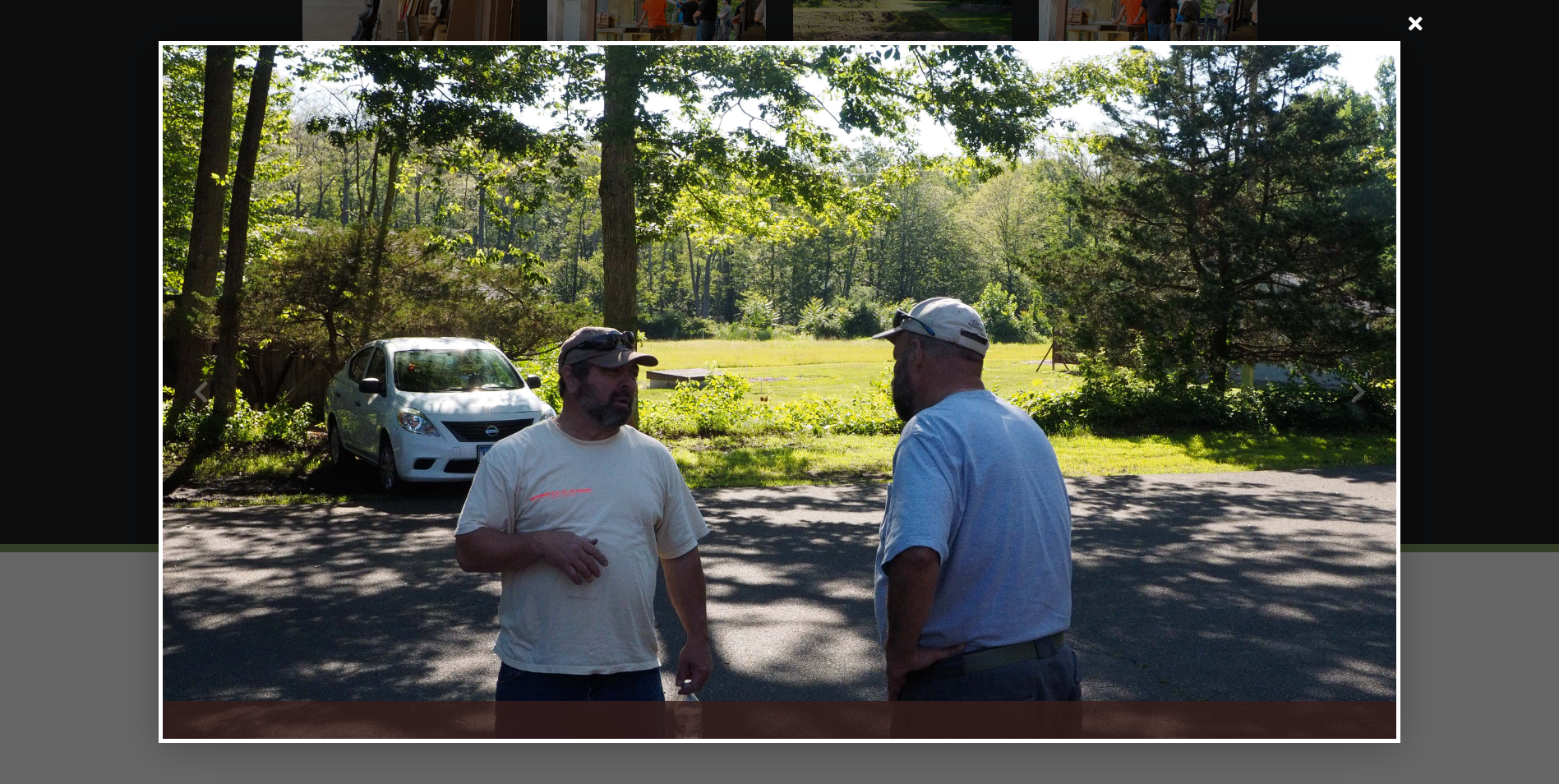
click at [1362, 392] on div at bounding box center [1089, 392] width 616 height 694
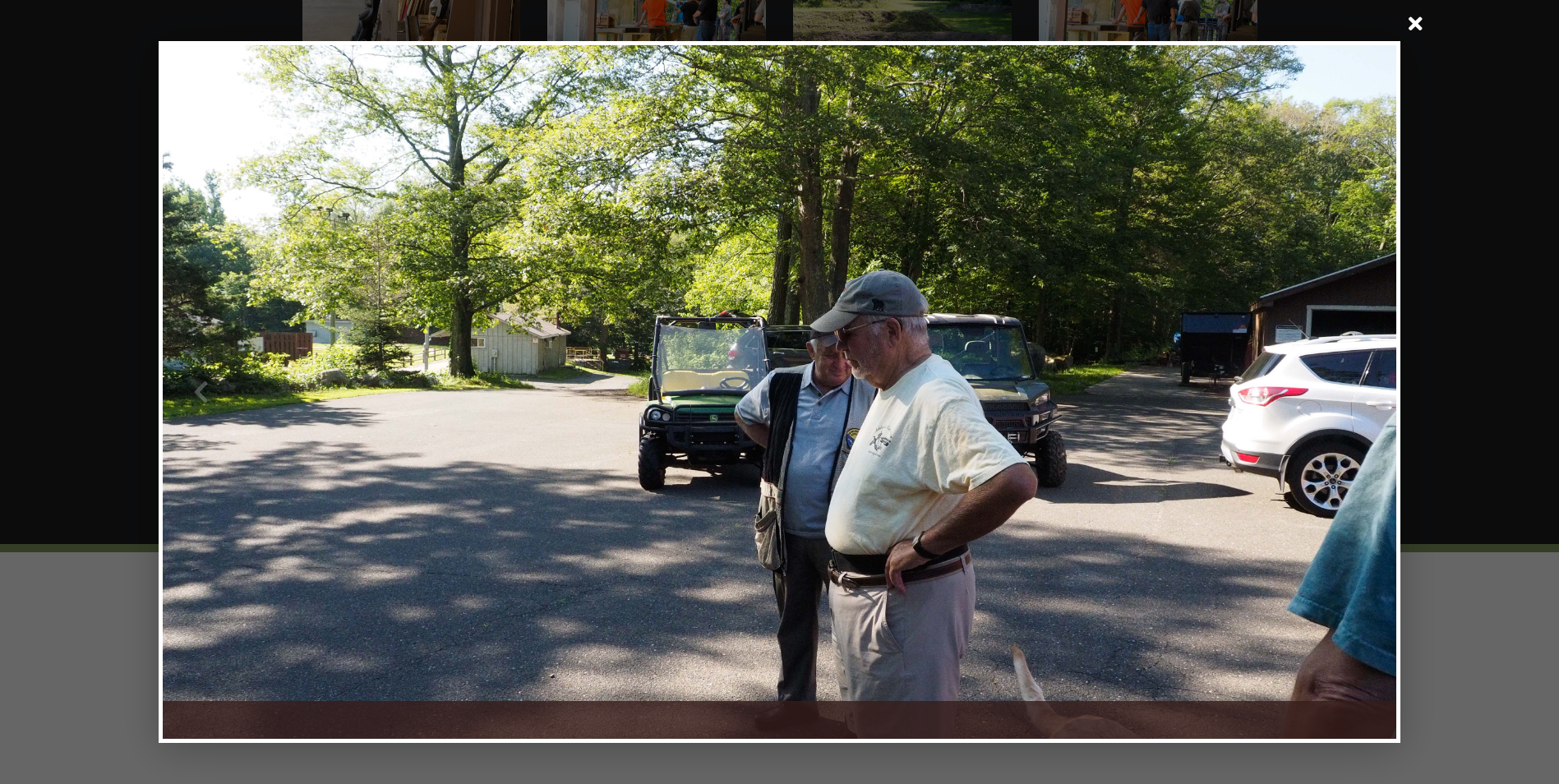
click at [1362, 392] on div at bounding box center [1089, 392] width 616 height 694
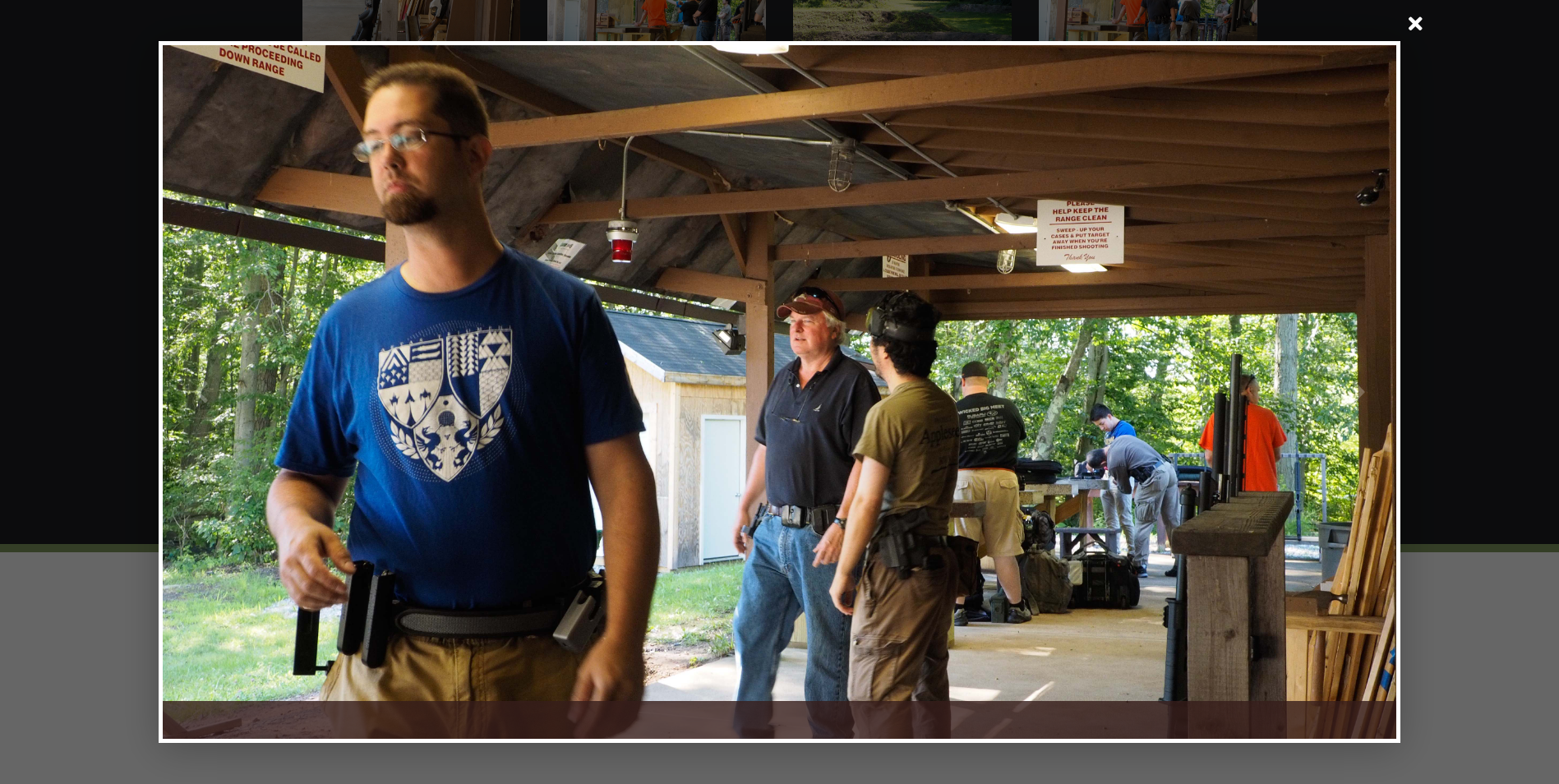
click at [1362, 392] on div at bounding box center [1089, 392] width 616 height 694
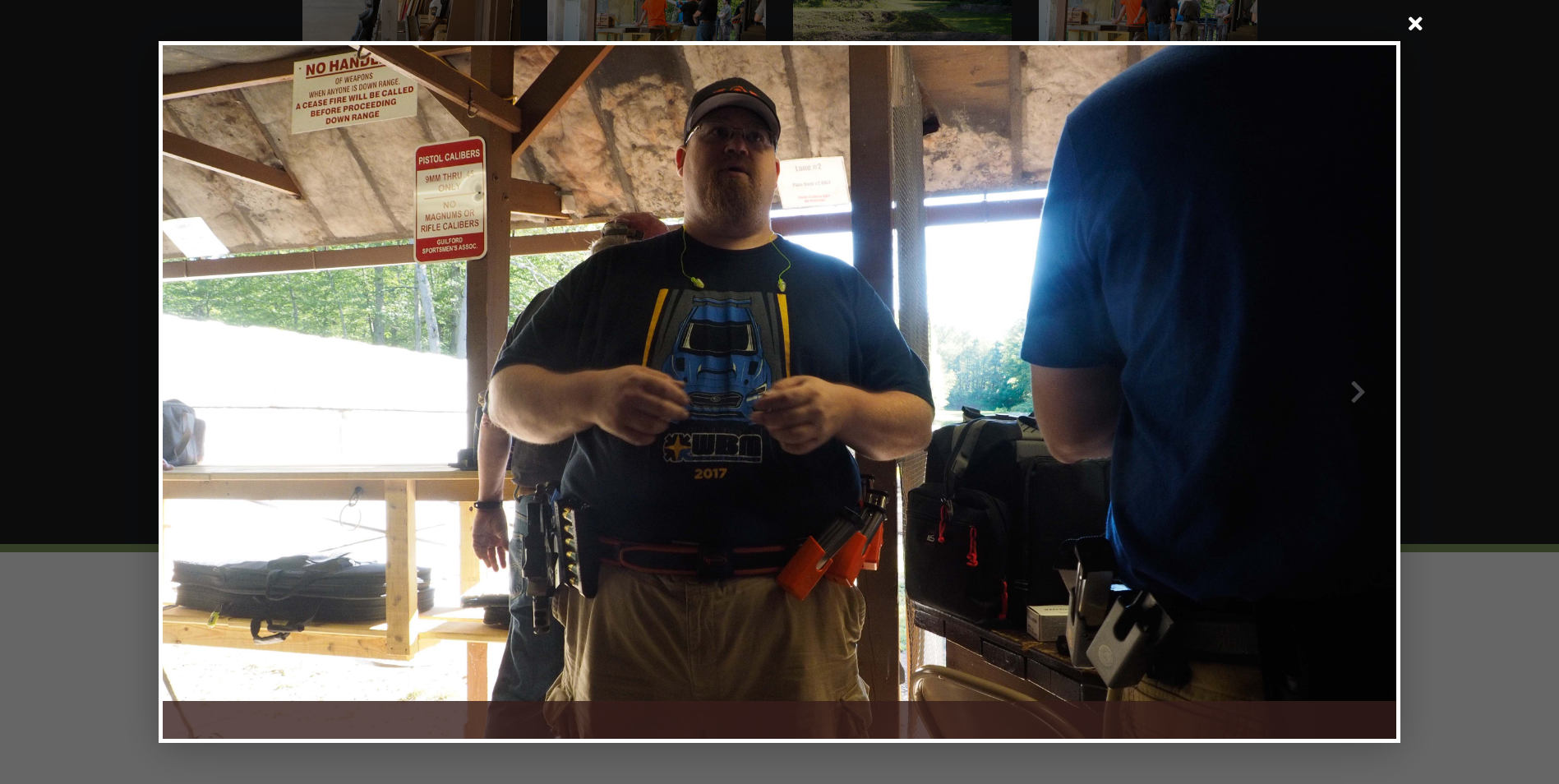
click at [1362, 392] on div at bounding box center [1089, 392] width 616 height 694
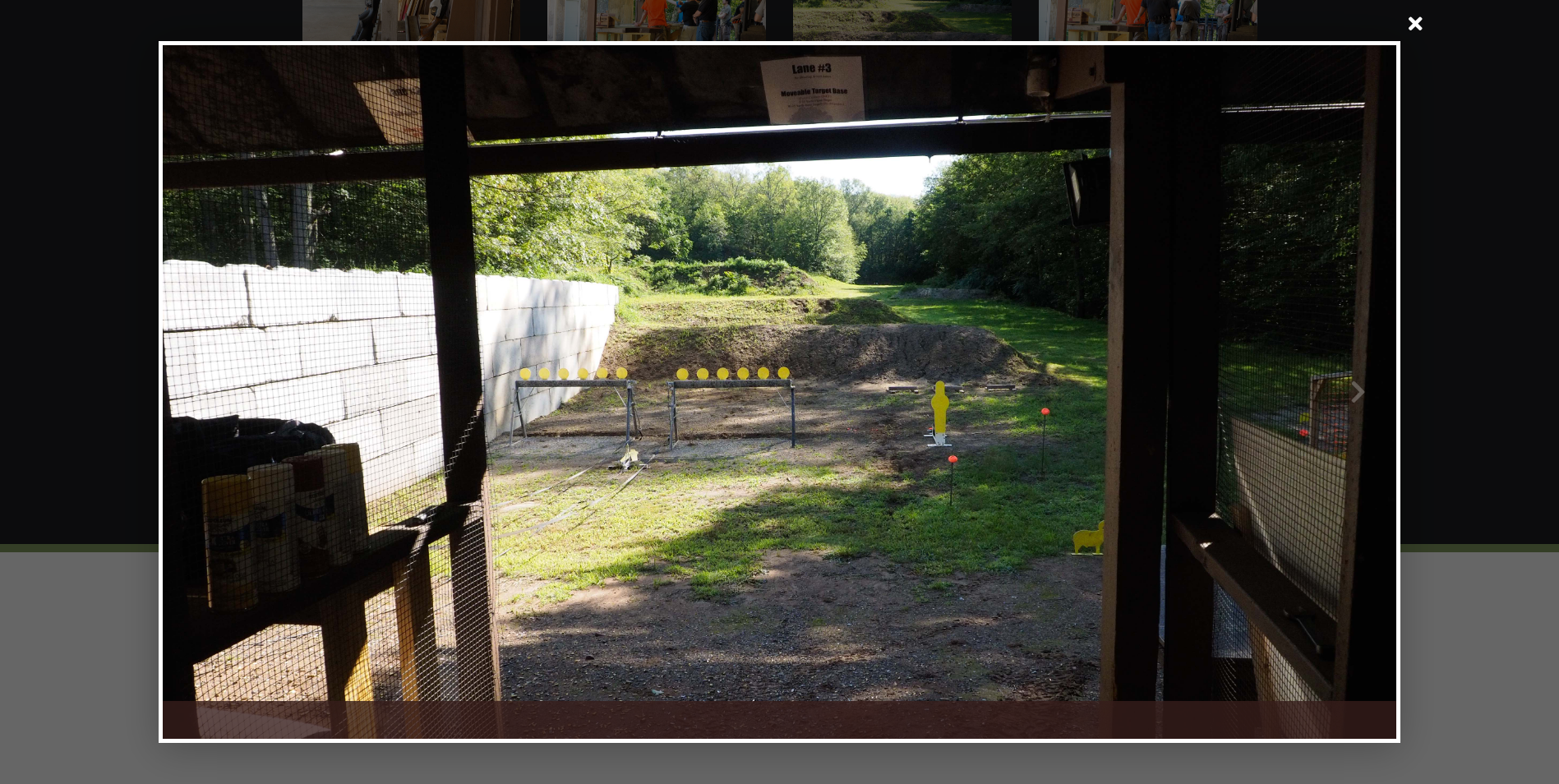
click at [1362, 392] on div at bounding box center [1089, 392] width 616 height 694
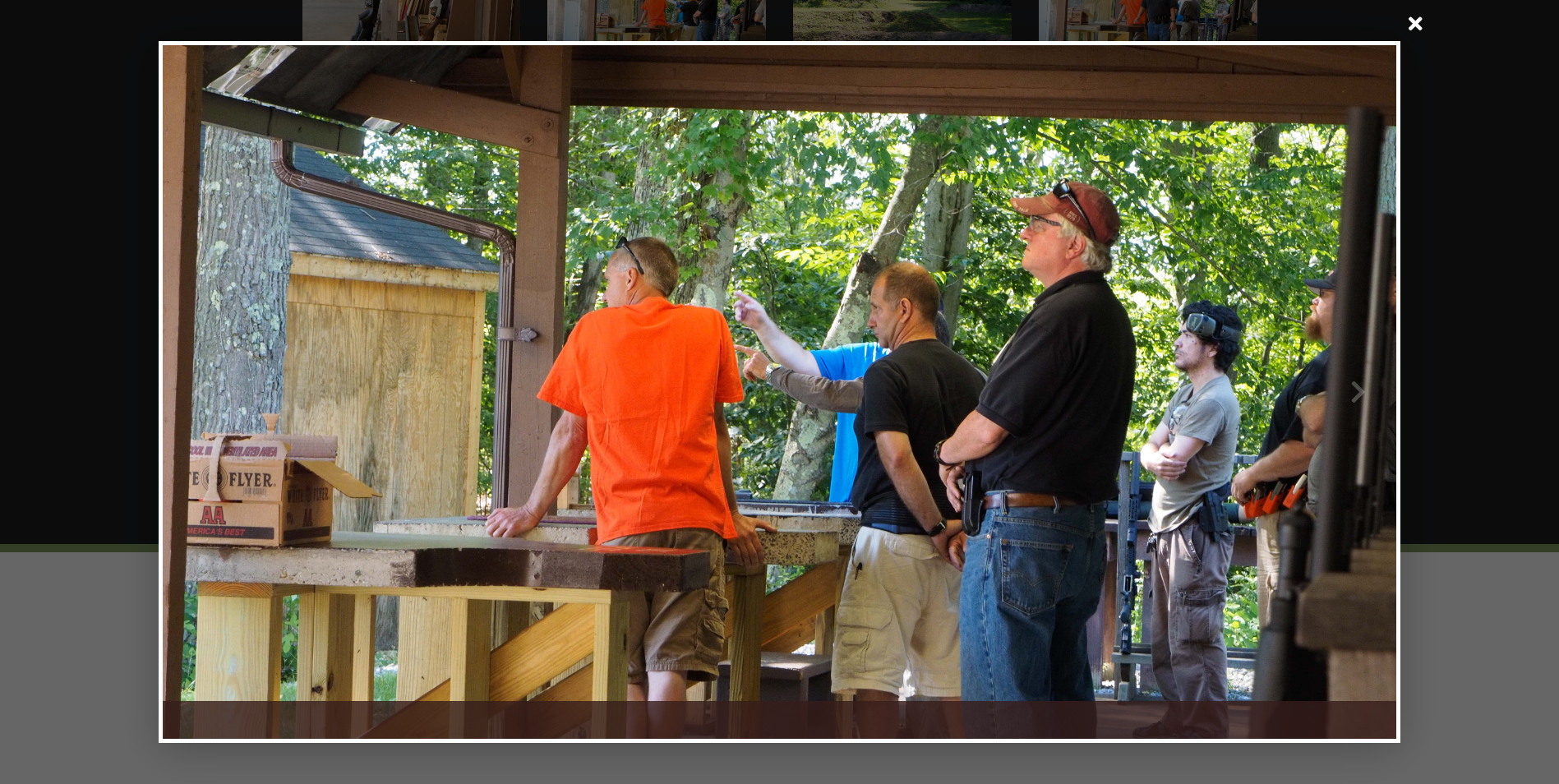
click at [1414, 25] on span at bounding box center [1417, 26] width 40 height 40
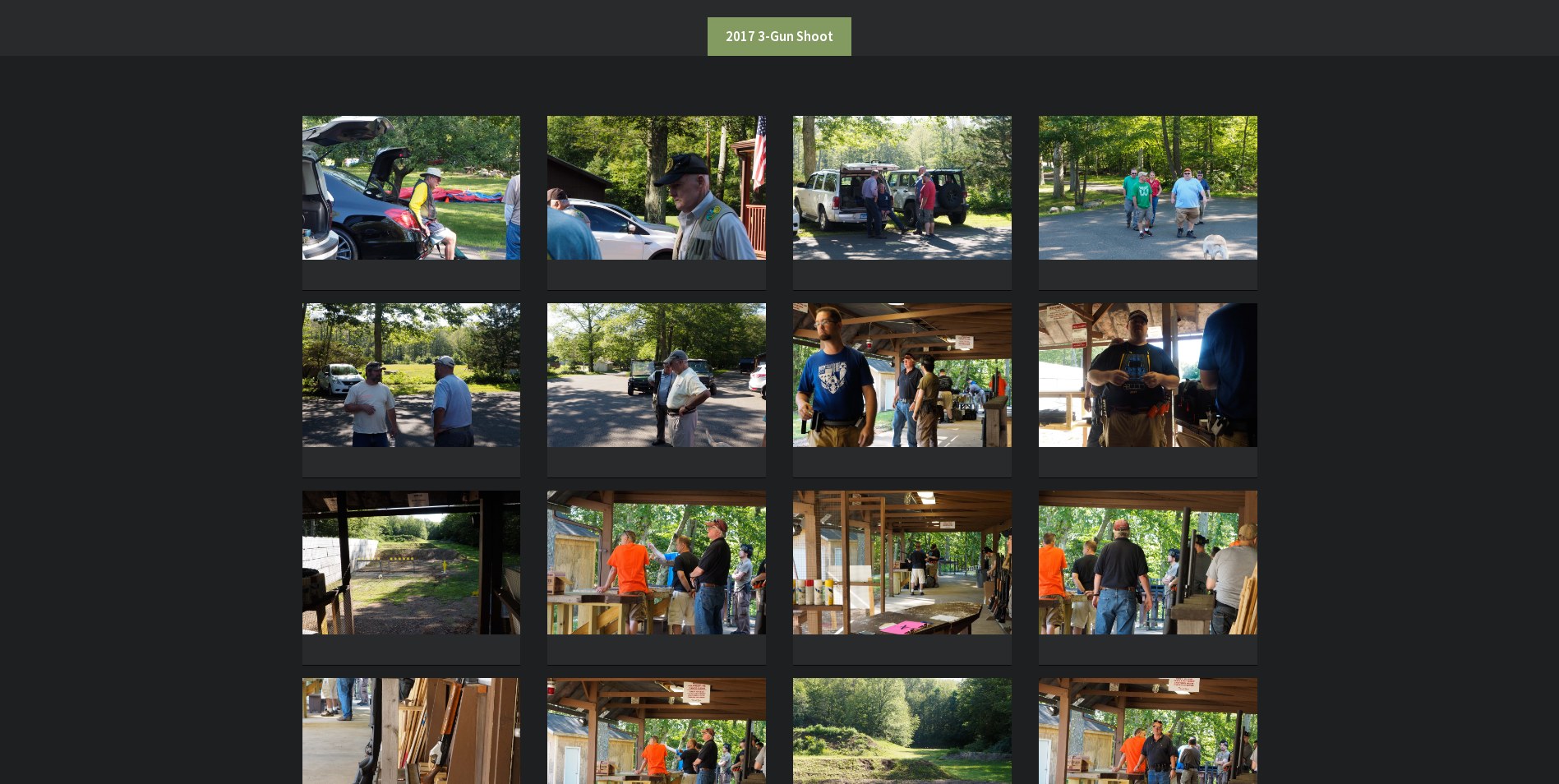
scroll to position [0, 0]
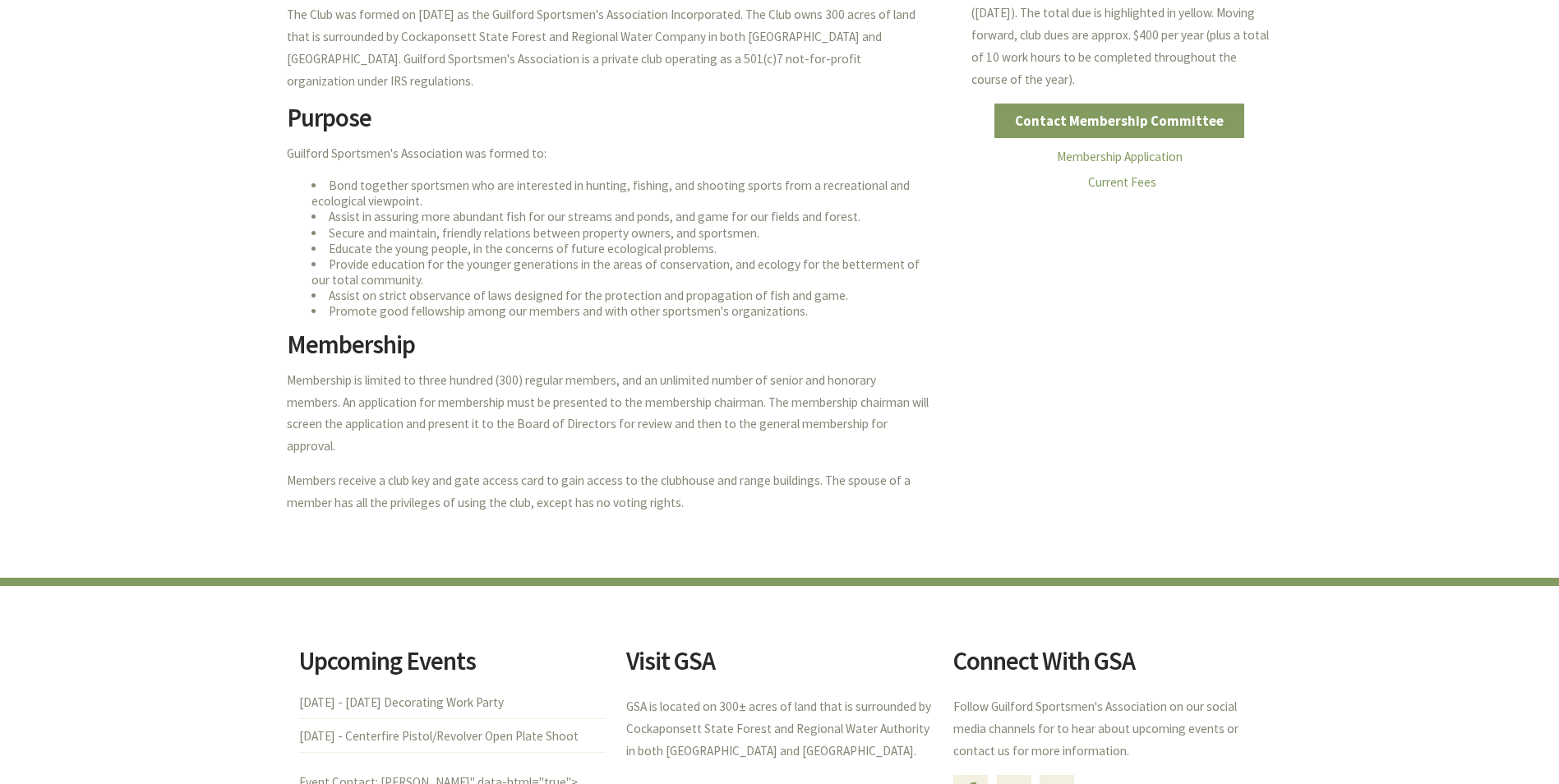
scroll to position [410, 0]
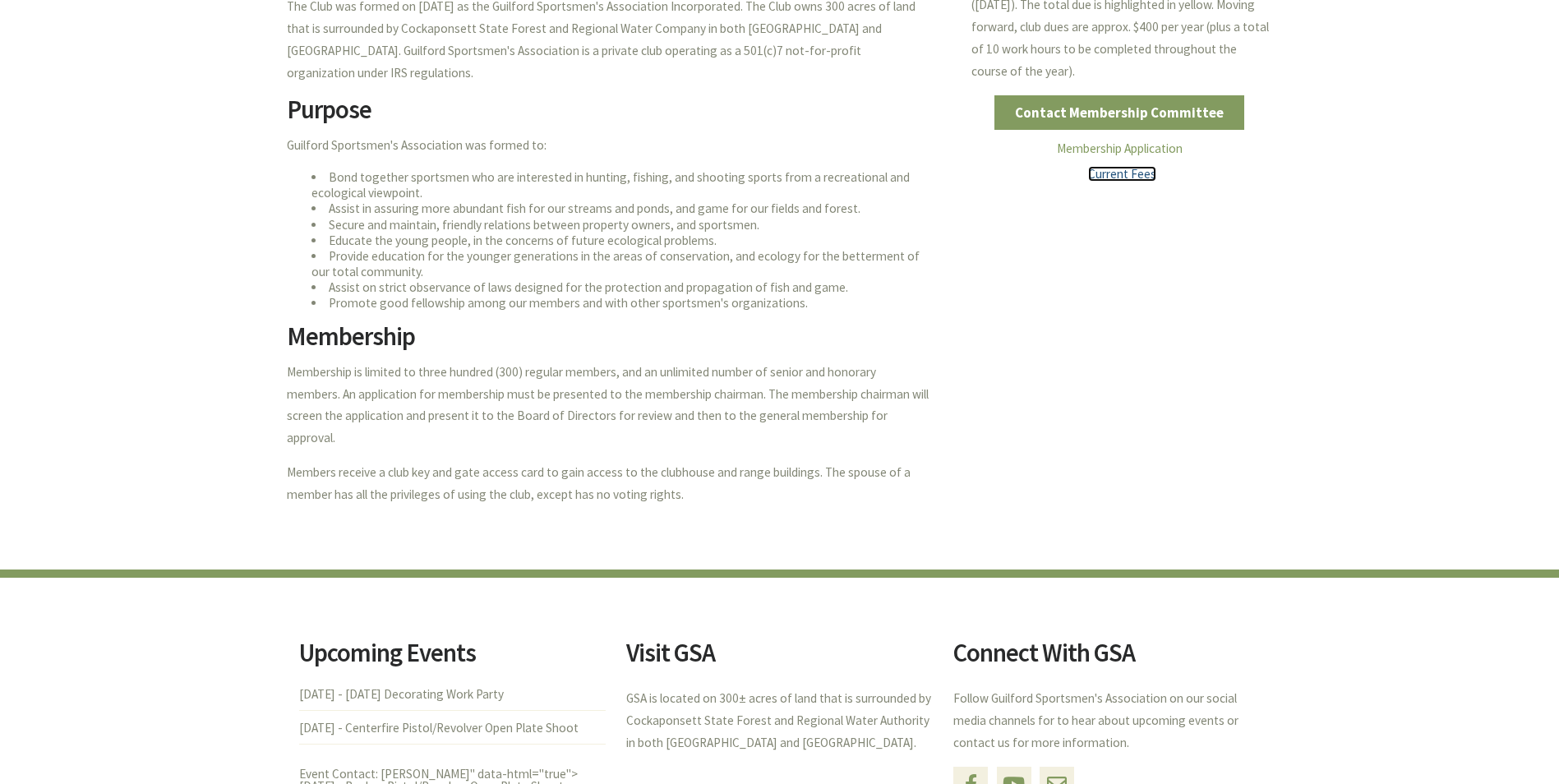
click at [1115, 174] on link "Current Fees" at bounding box center [1123, 174] width 69 height 16
